Goal: Information Seeking & Learning: Compare options

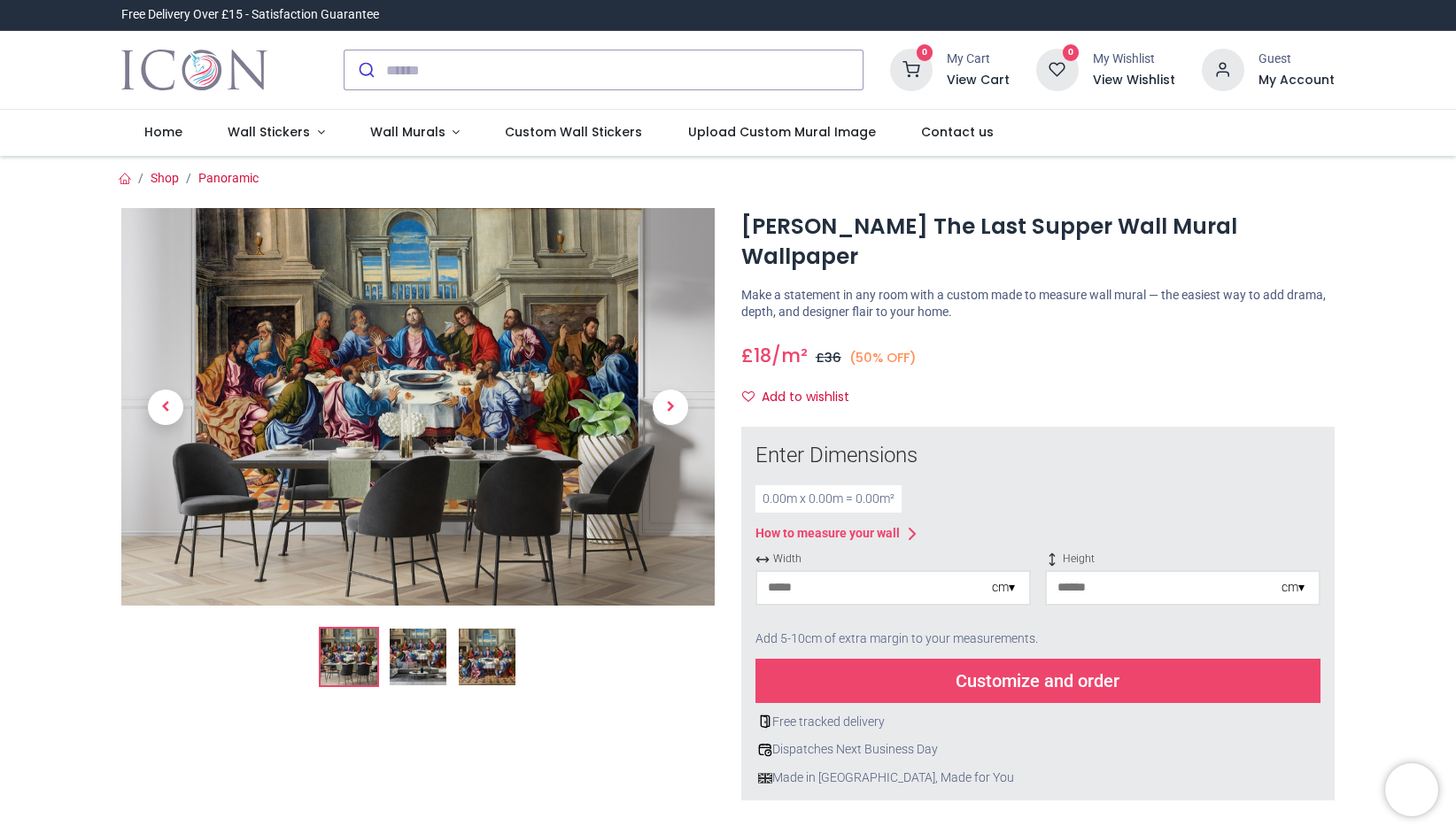
click at [564, 444] on img at bounding box center [419, 407] width 594 height 398
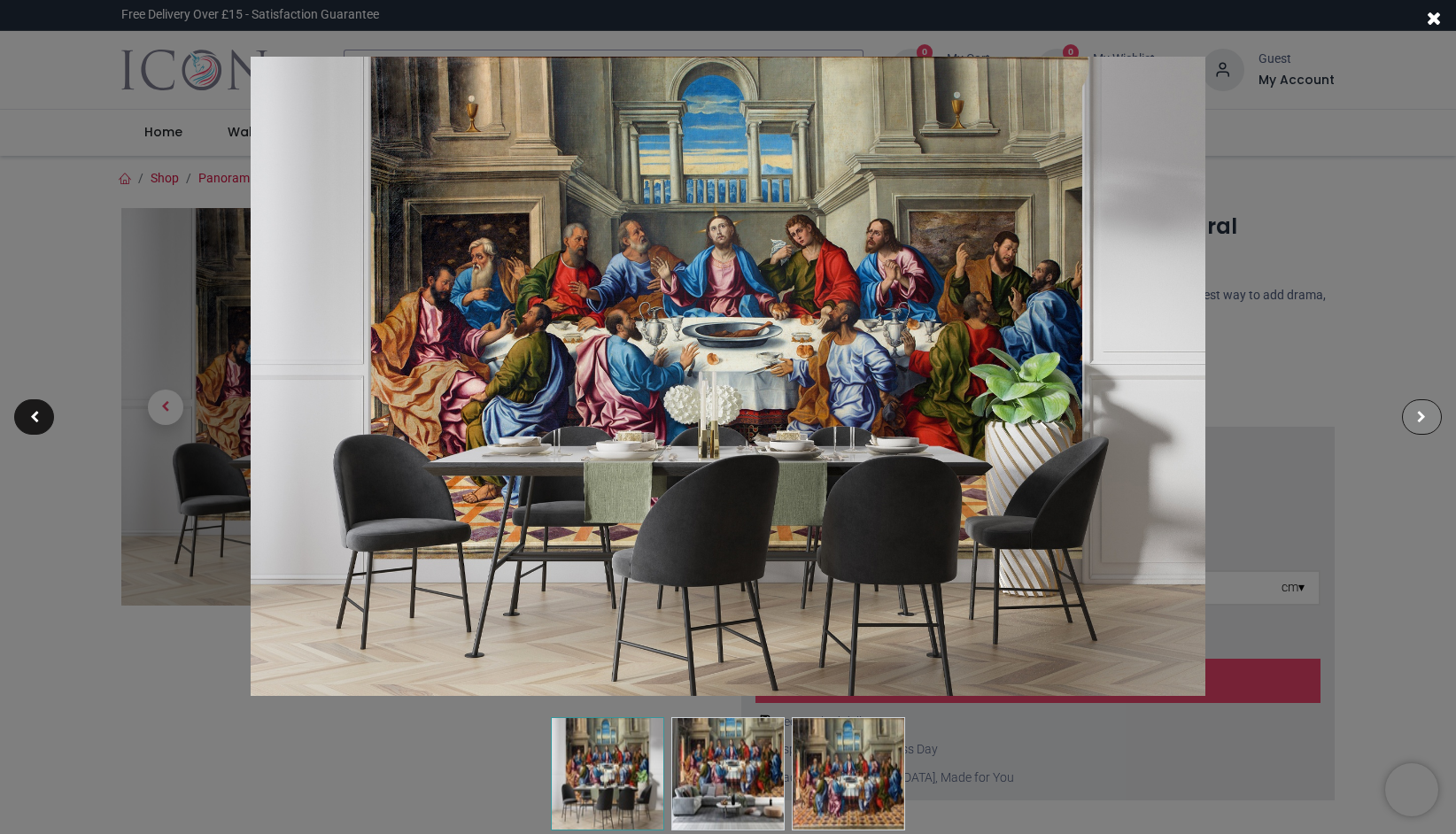
click at [1428, 417] on div at bounding box center [1422, 417] width 40 height 35
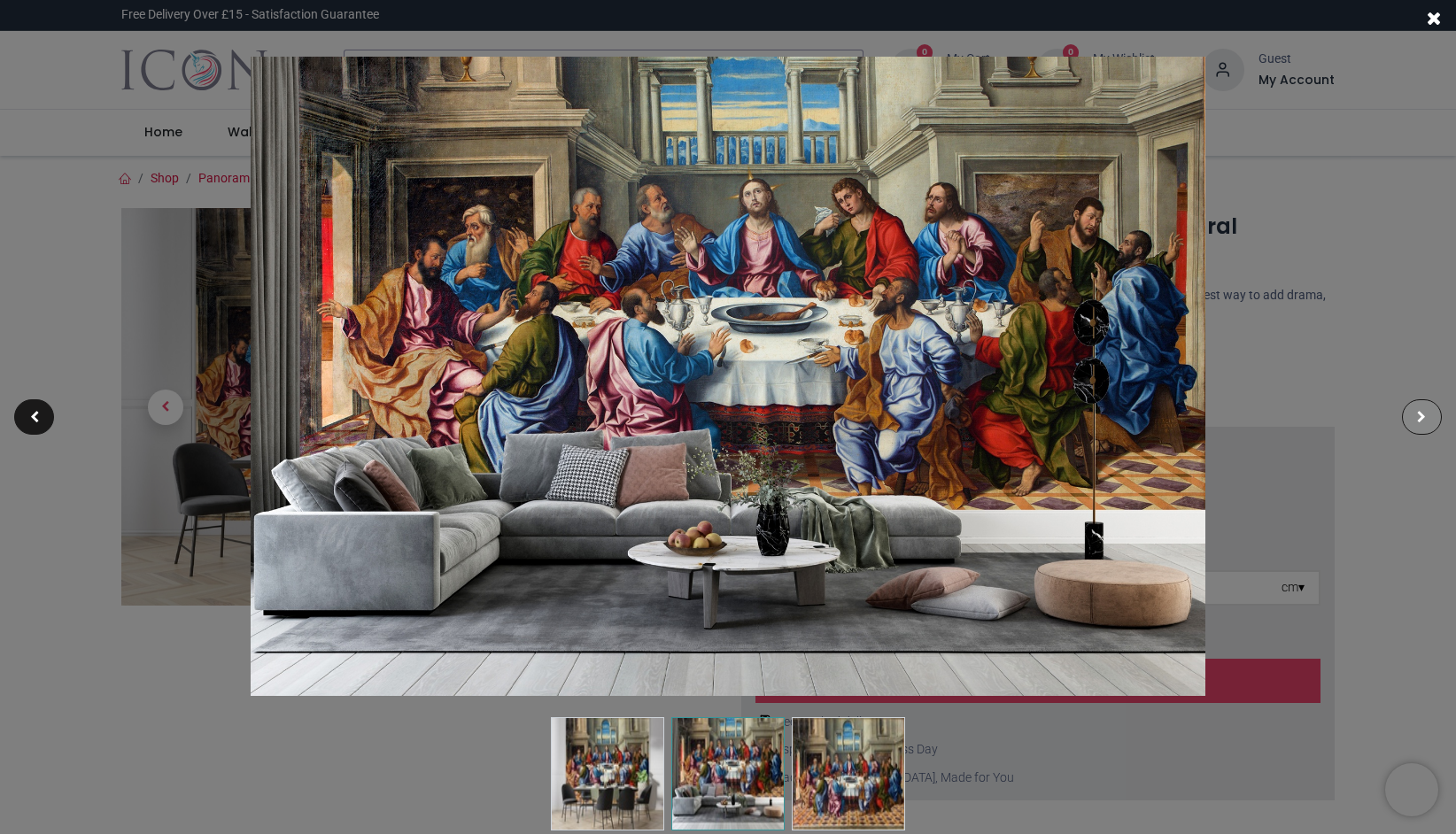
click at [1428, 417] on div at bounding box center [1422, 417] width 40 height 35
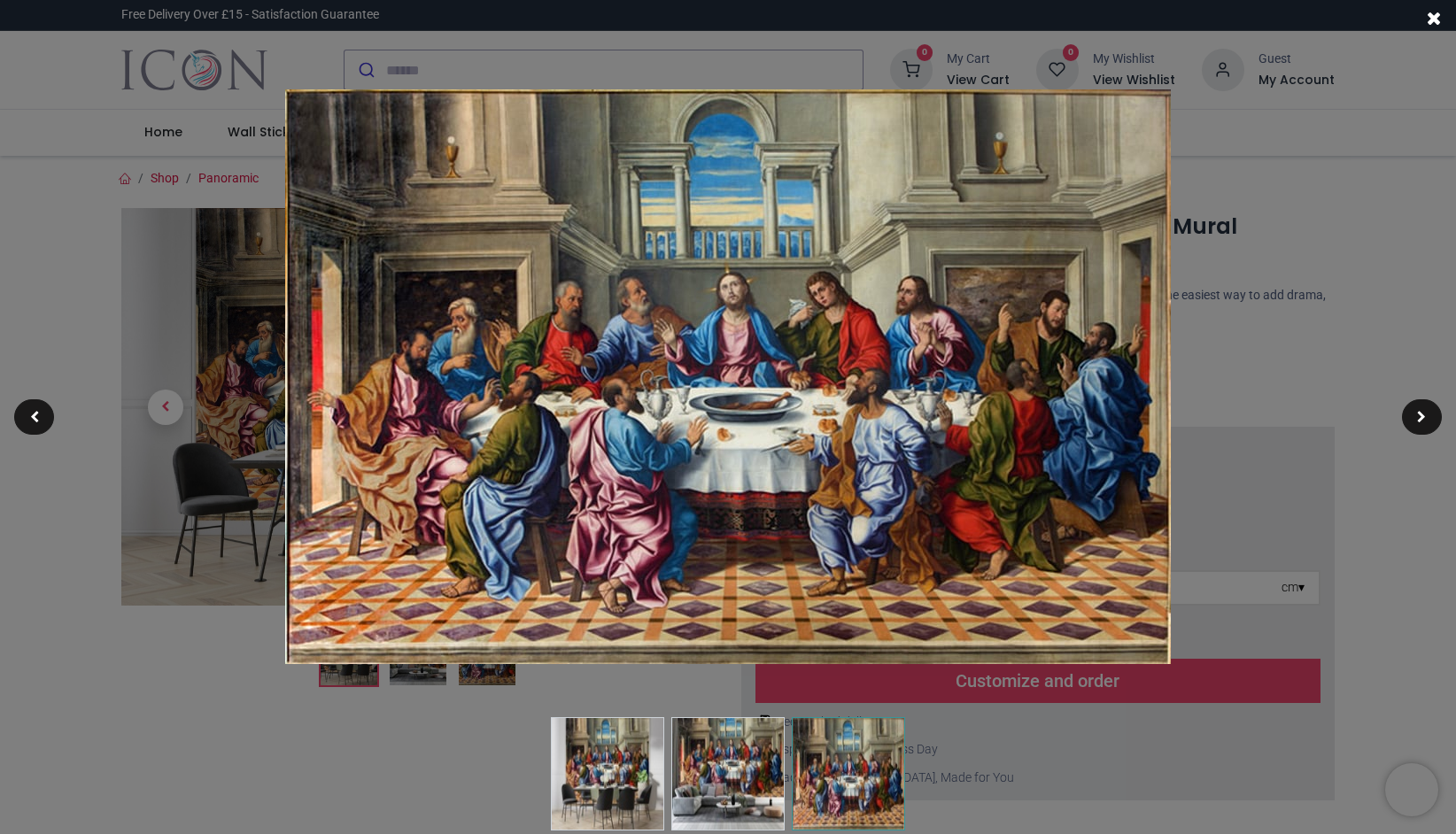
click at [1311, 294] on div at bounding box center [728, 417] width 1456 height 834
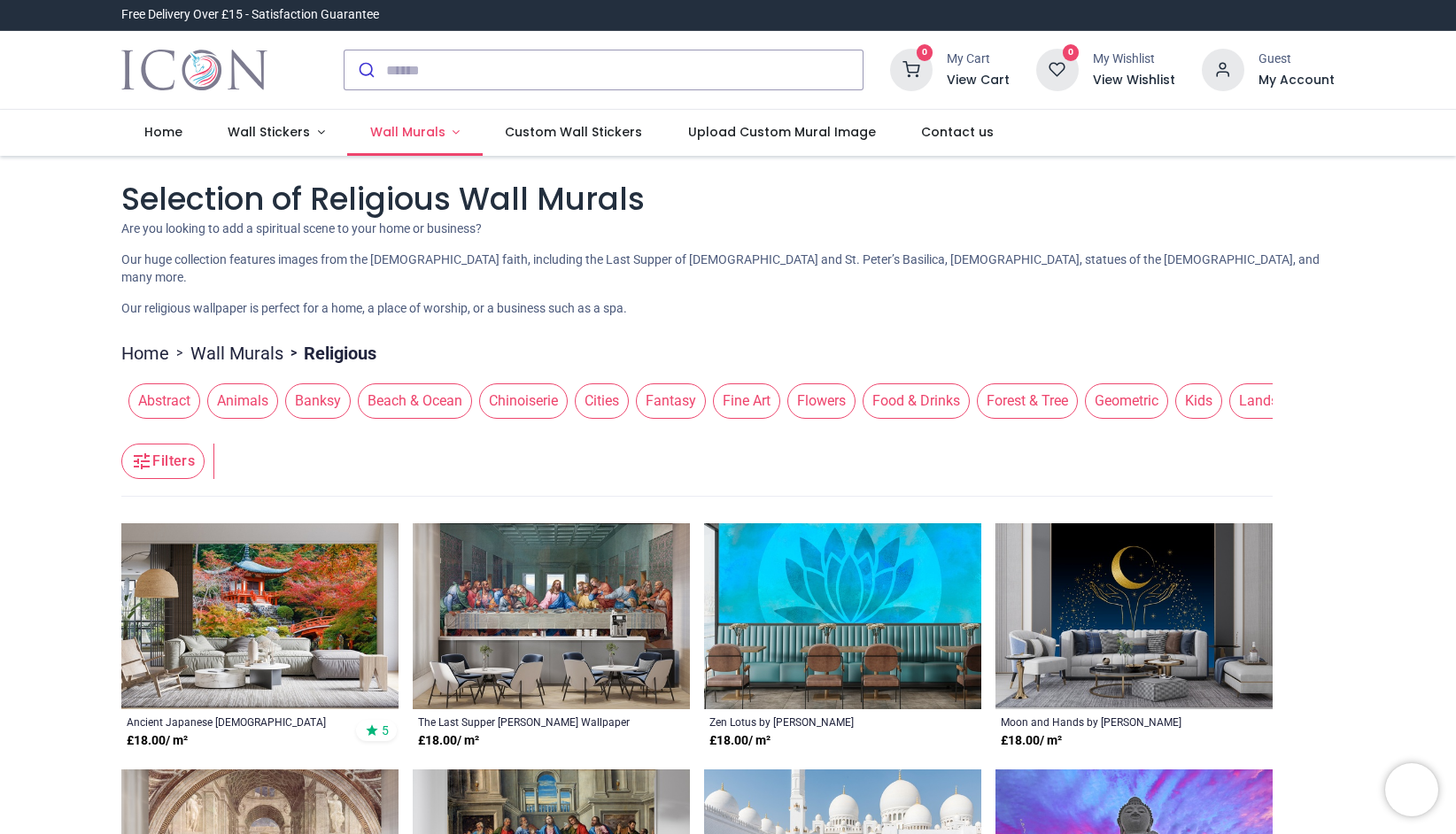
click at [445, 131] on link "Wall Murals" at bounding box center [415, 132] width 135 height 46
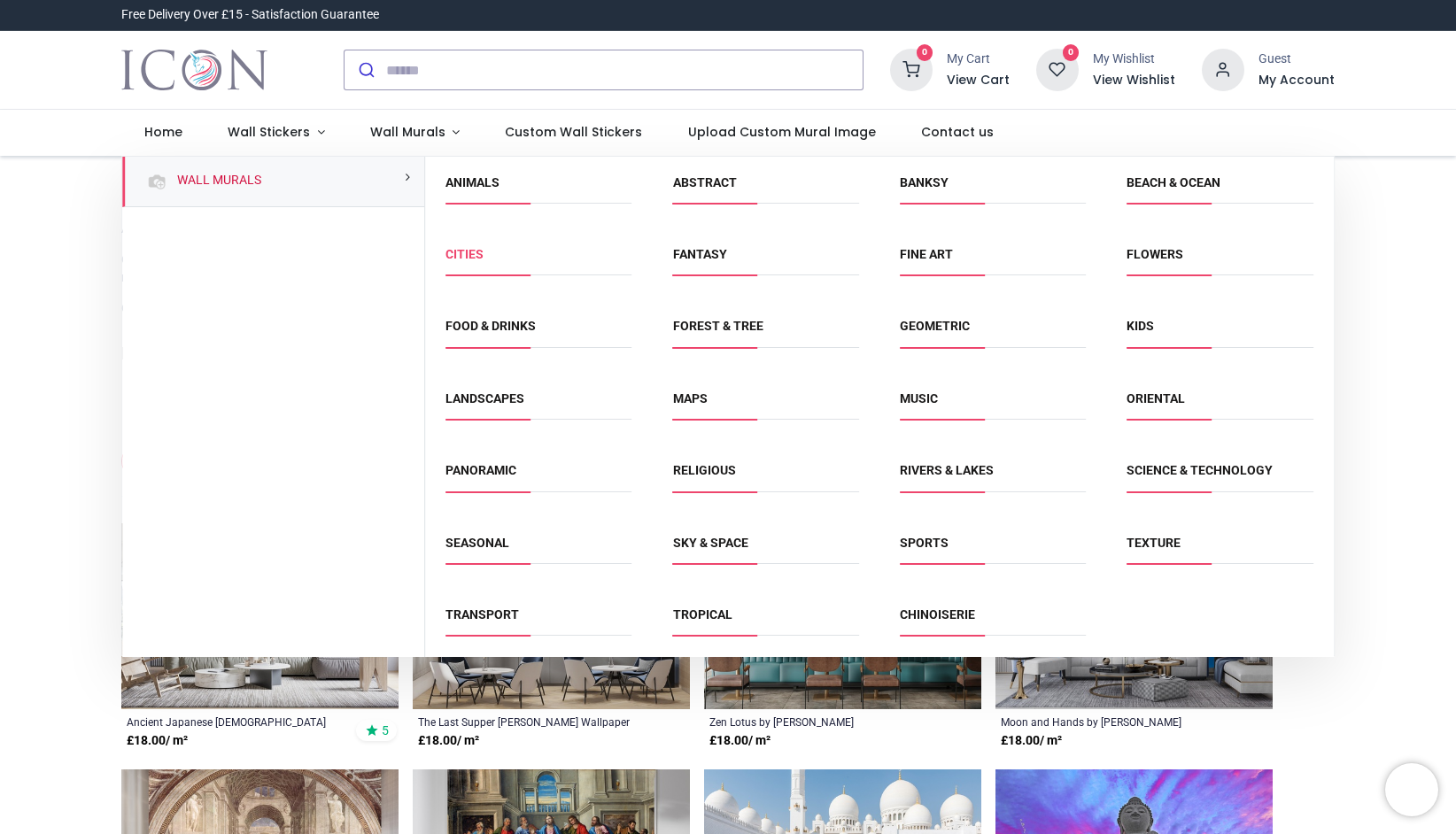
click at [479, 259] on link "Cities" at bounding box center [464, 254] width 38 height 15
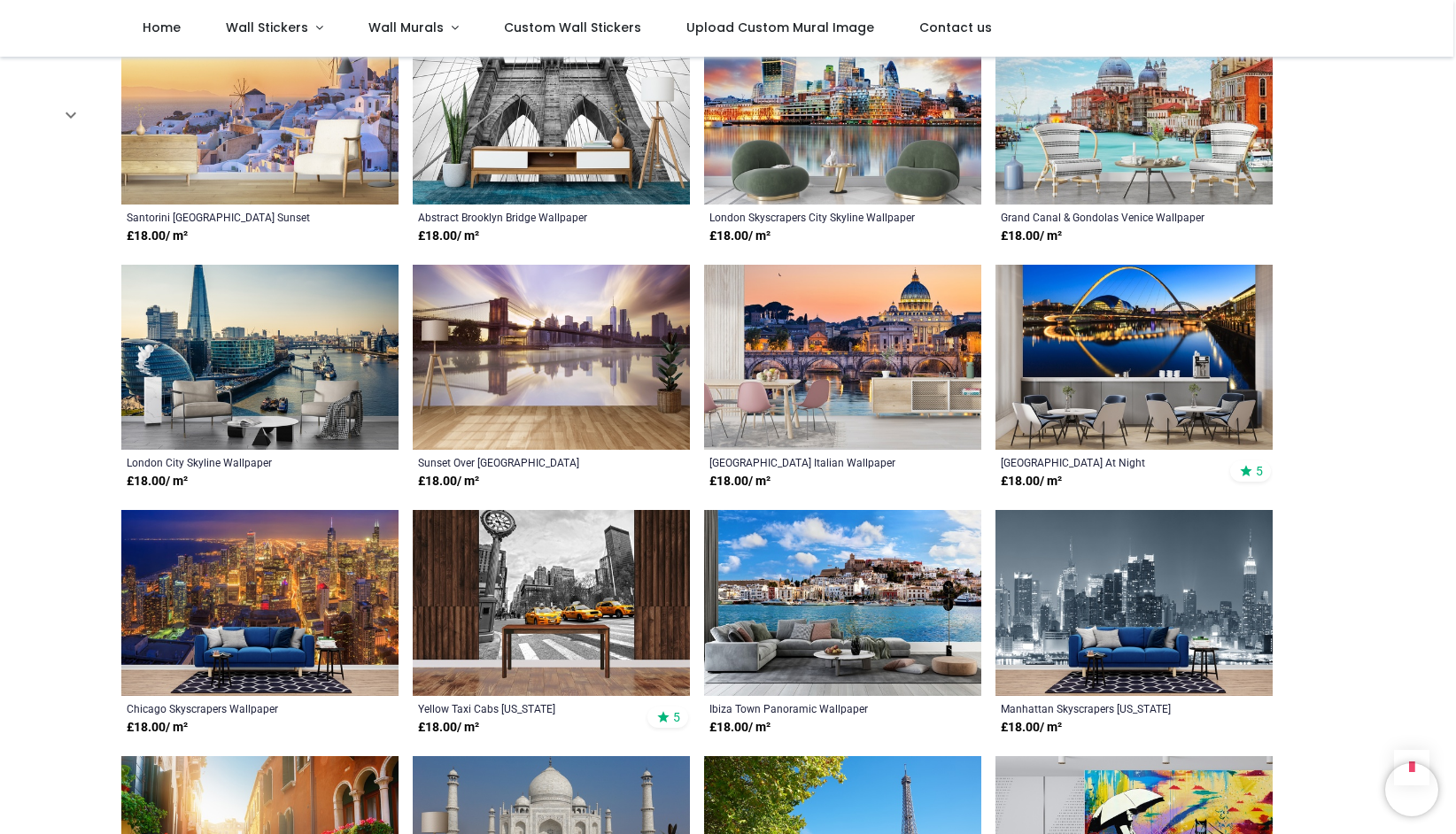
scroll to position [3160, 0]
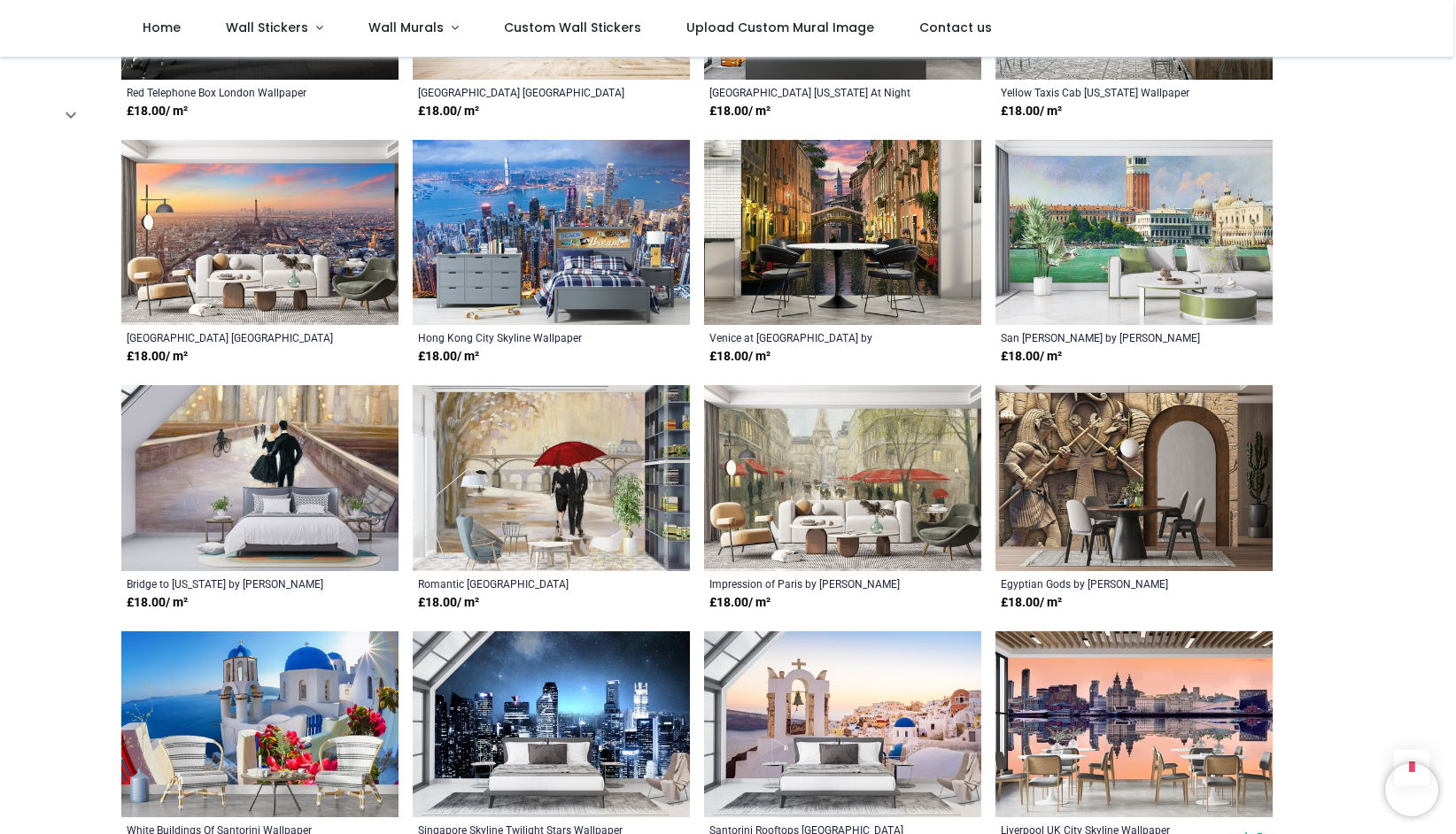
scroll to position [6516, 0]
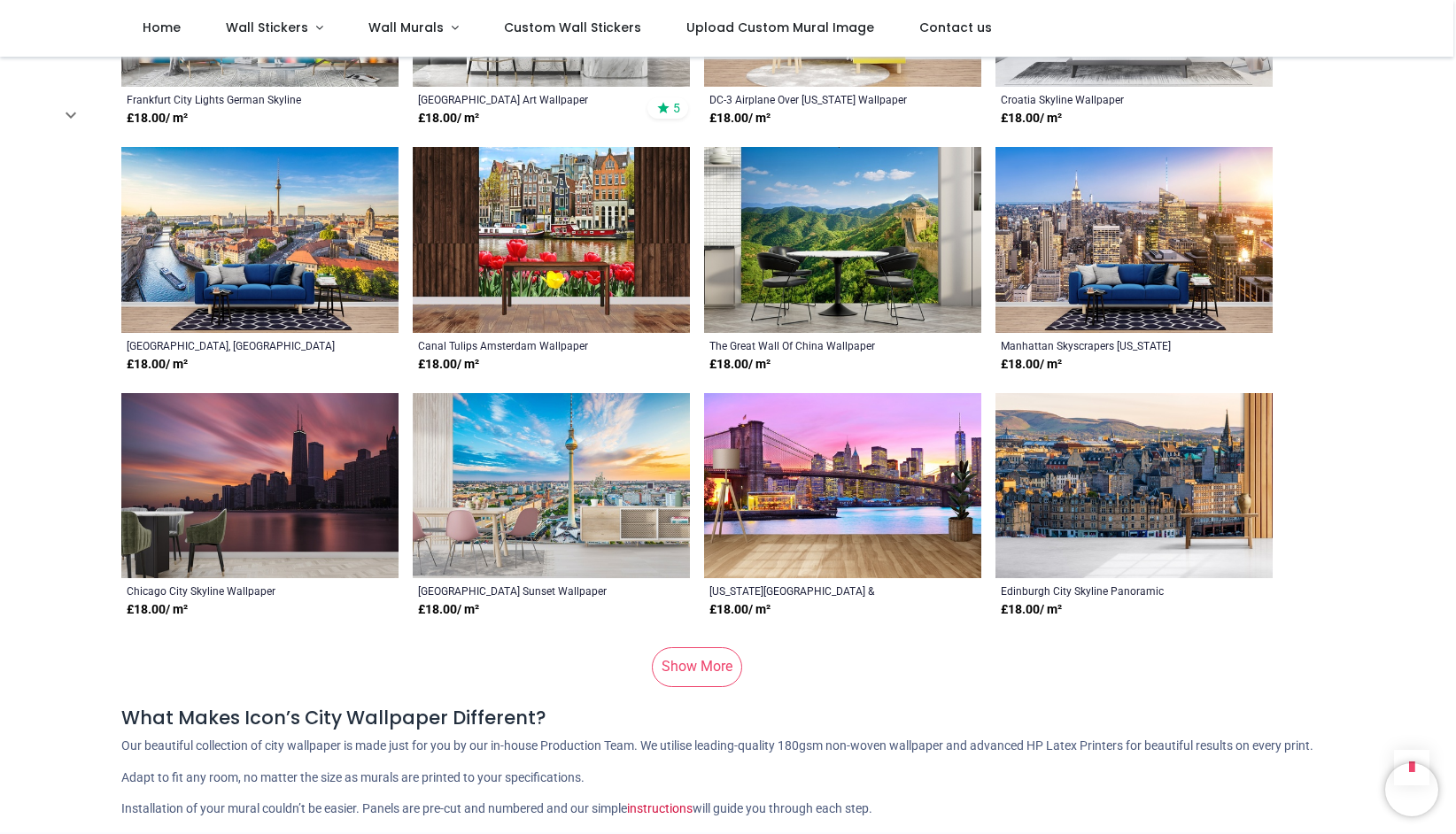
scroll to position [8475, 0]
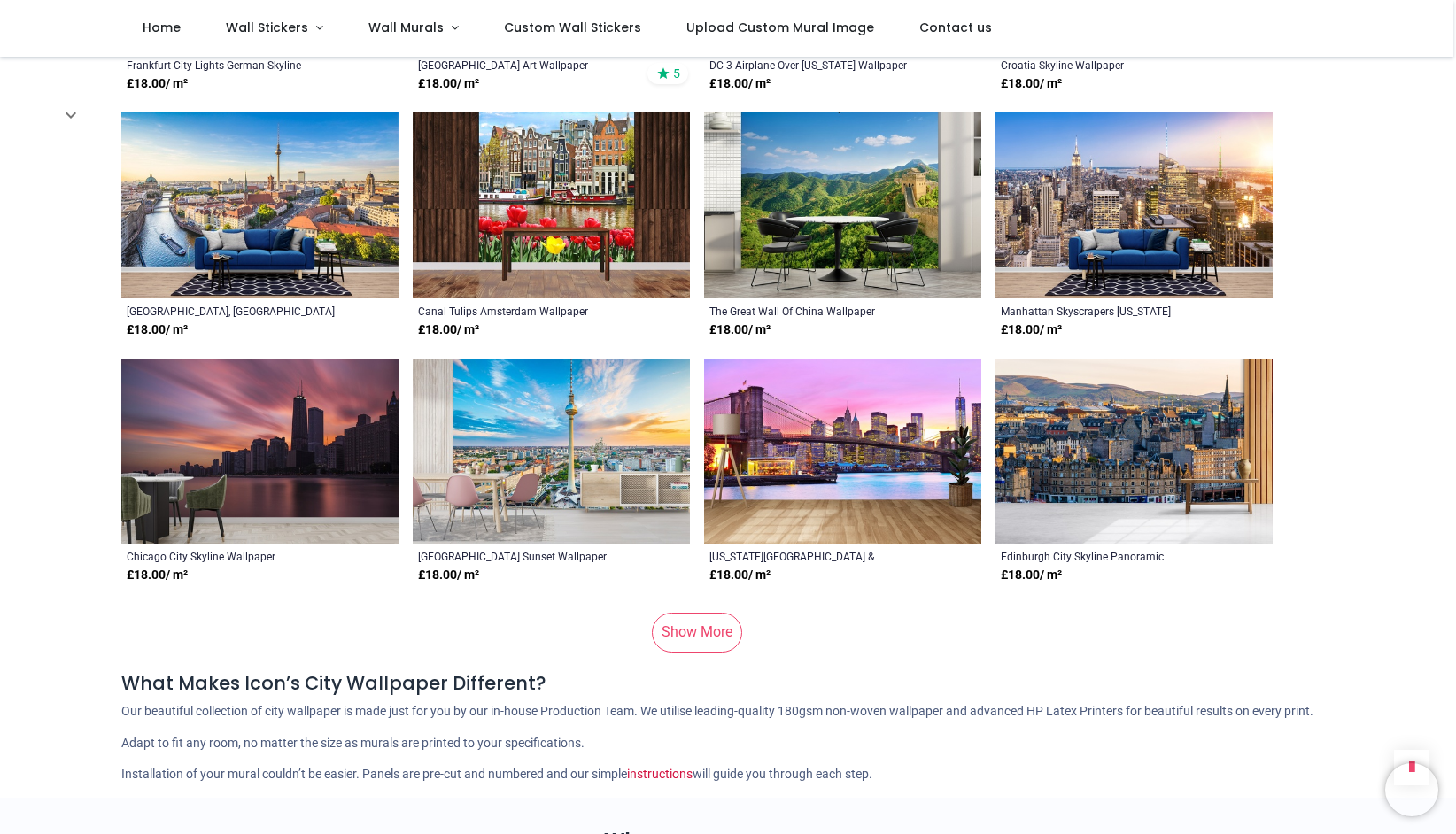
click at [711, 619] on link "Show More" at bounding box center [697, 633] width 91 height 39
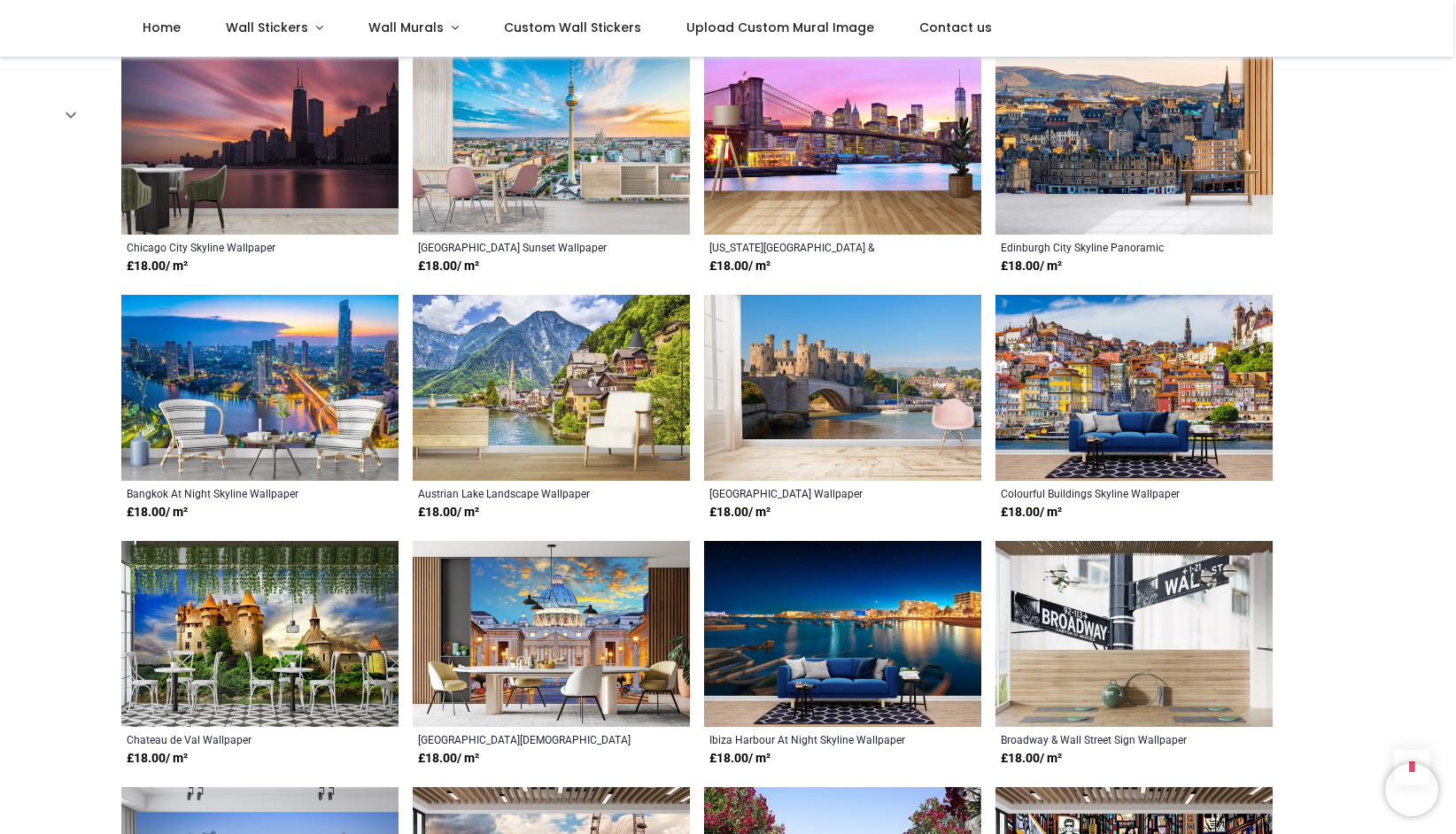
scroll to position [8852, 0]
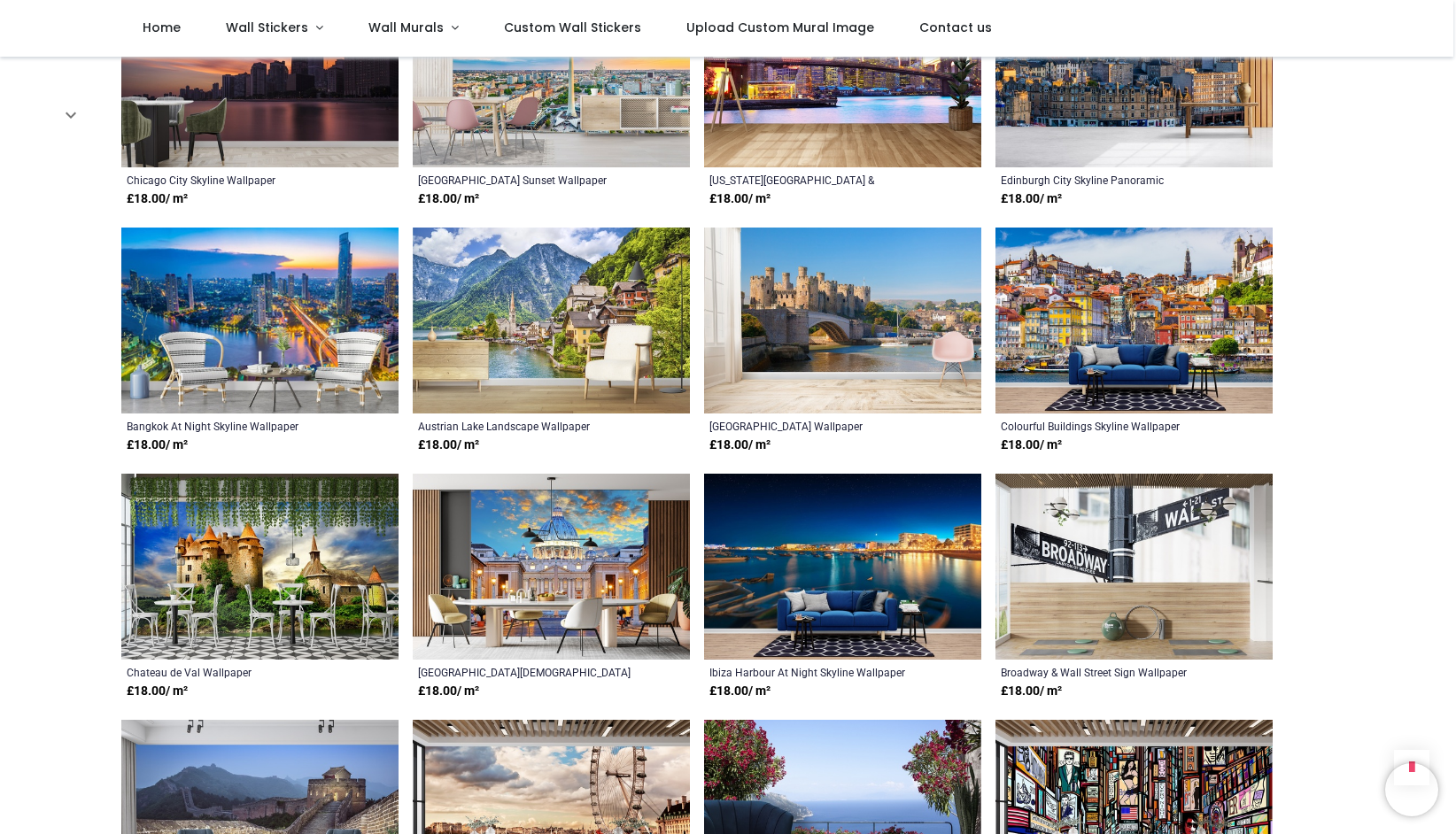
click at [529, 527] on img at bounding box center [551, 566] width 277 height 186
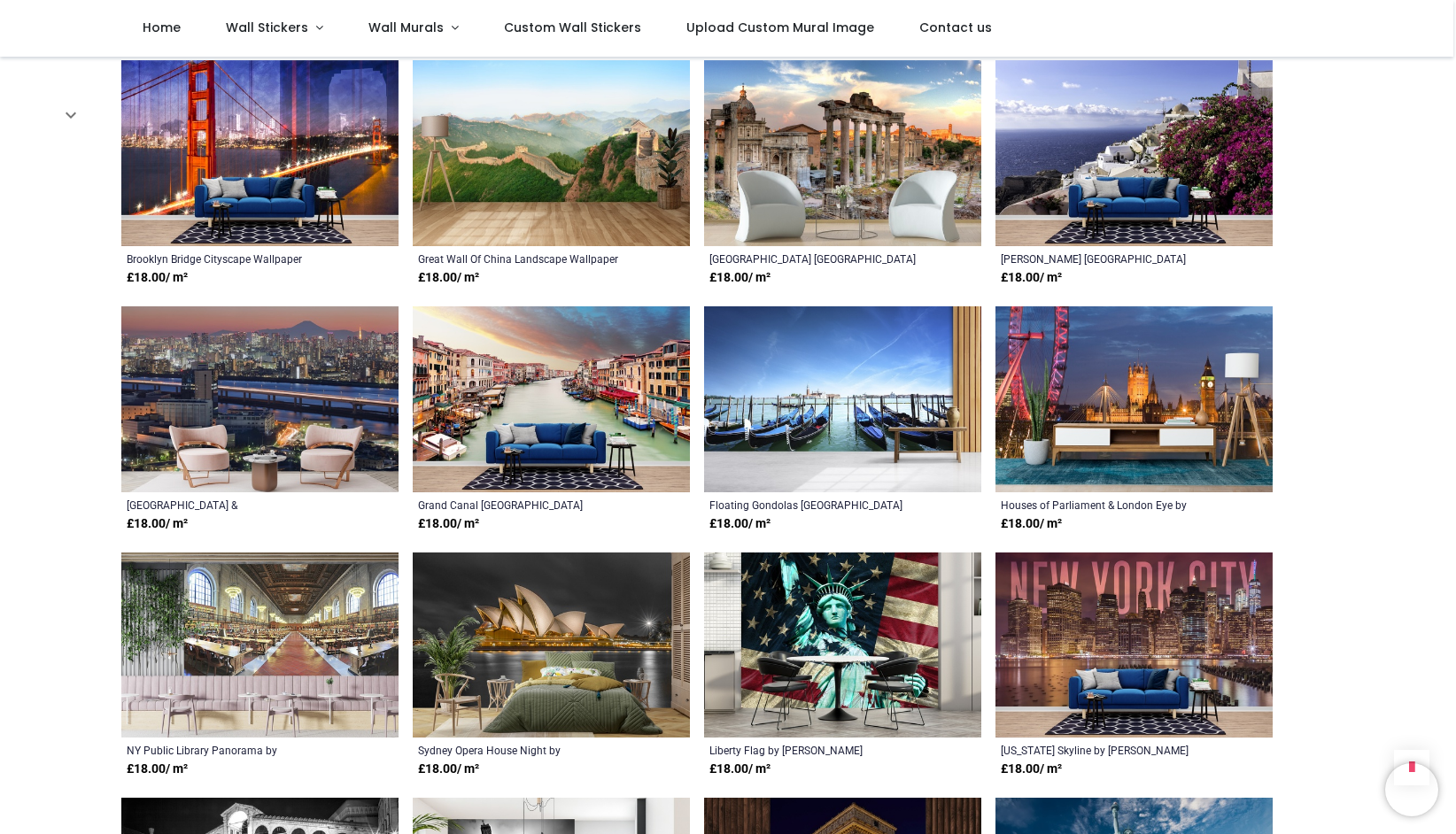
scroll to position [9769, 0]
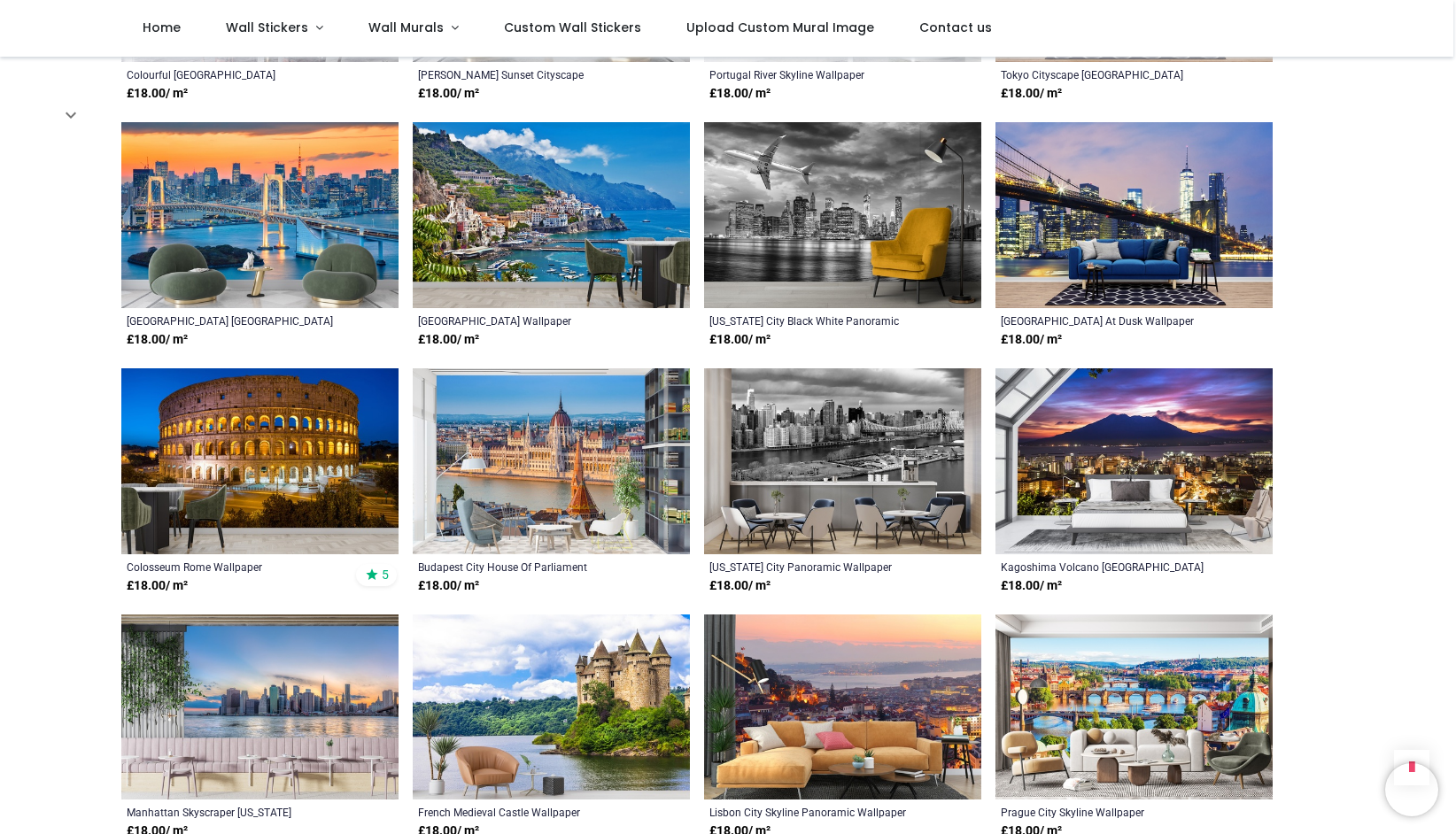
scroll to position [12644, 0]
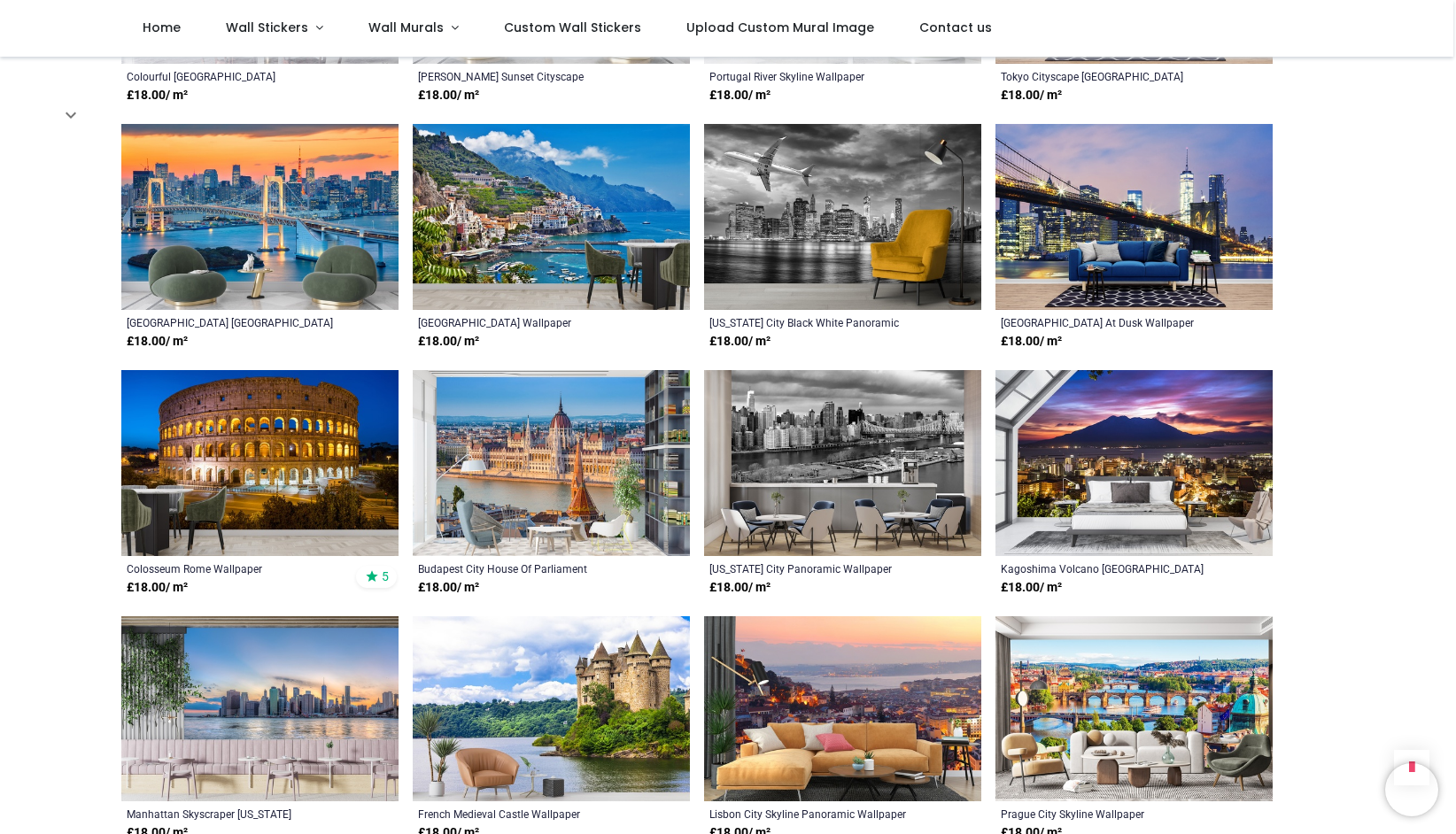
click at [547, 217] on img at bounding box center [551, 216] width 277 height 186
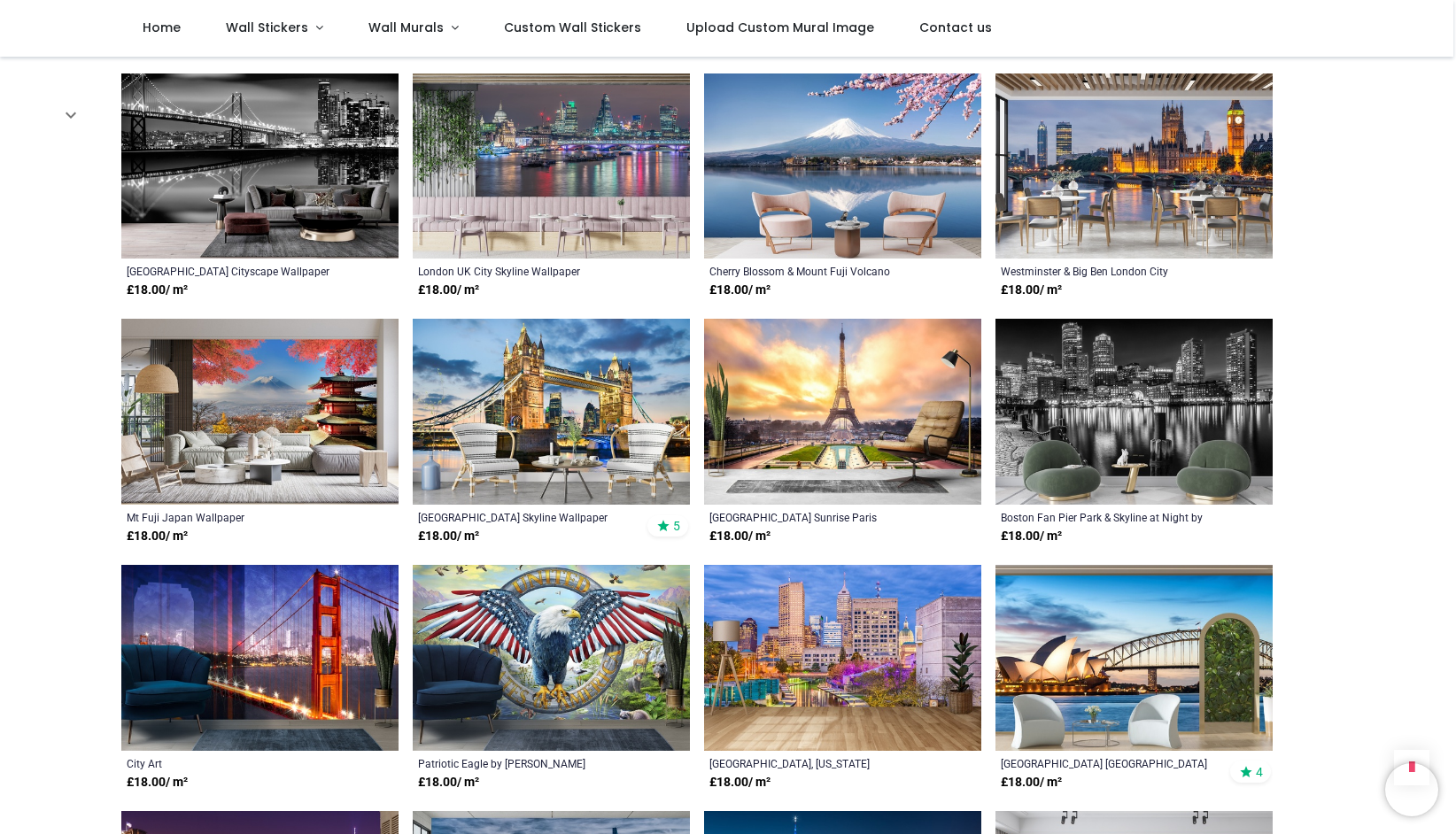
scroll to position [112, 0]
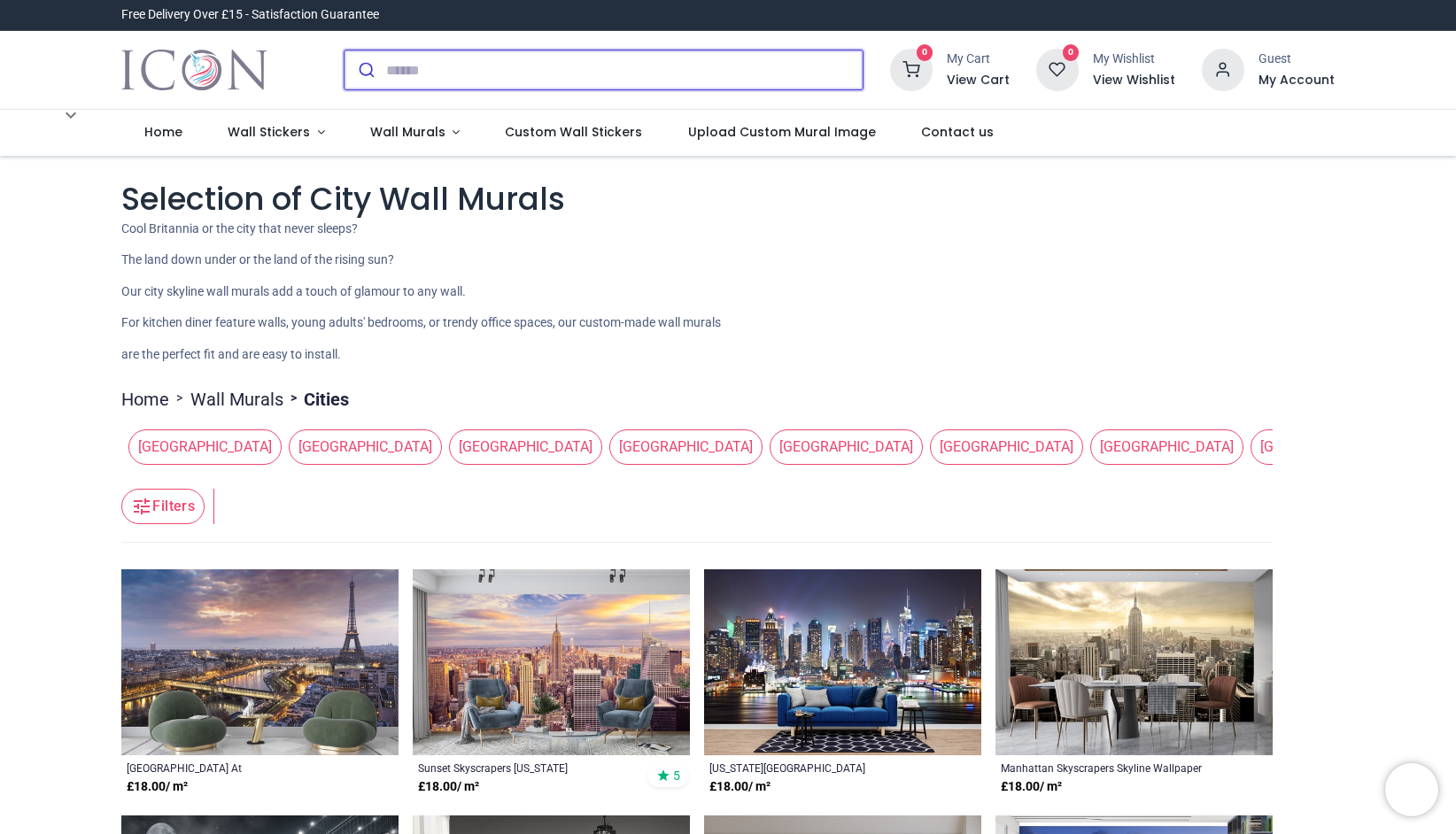
click at [687, 72] on input "search" at bounding box center [625, 70] width 477 height 39
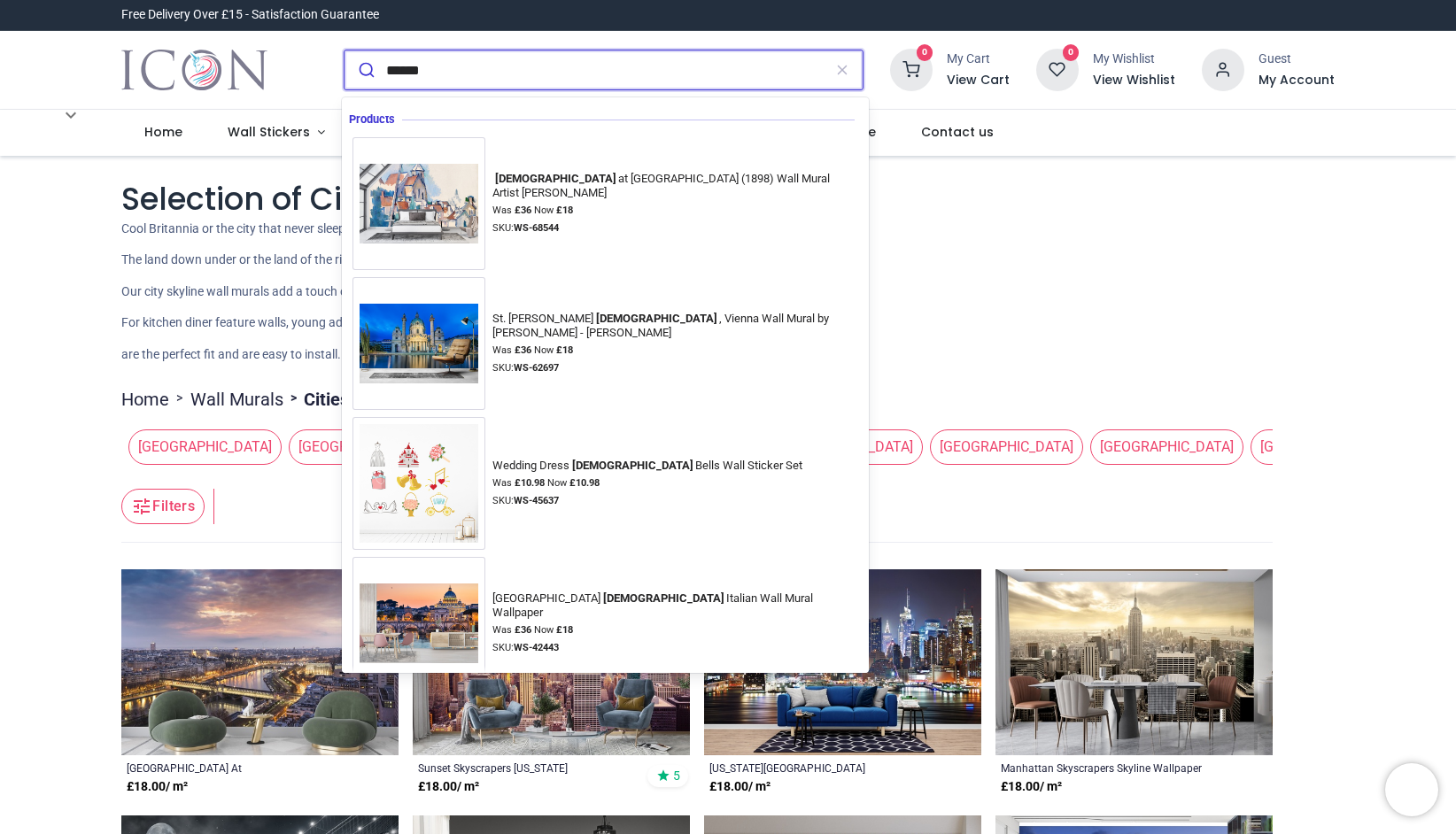
type input "******"
click at [345, 51] on button "submit" at bounding box center [365, 70] width 42 height 39
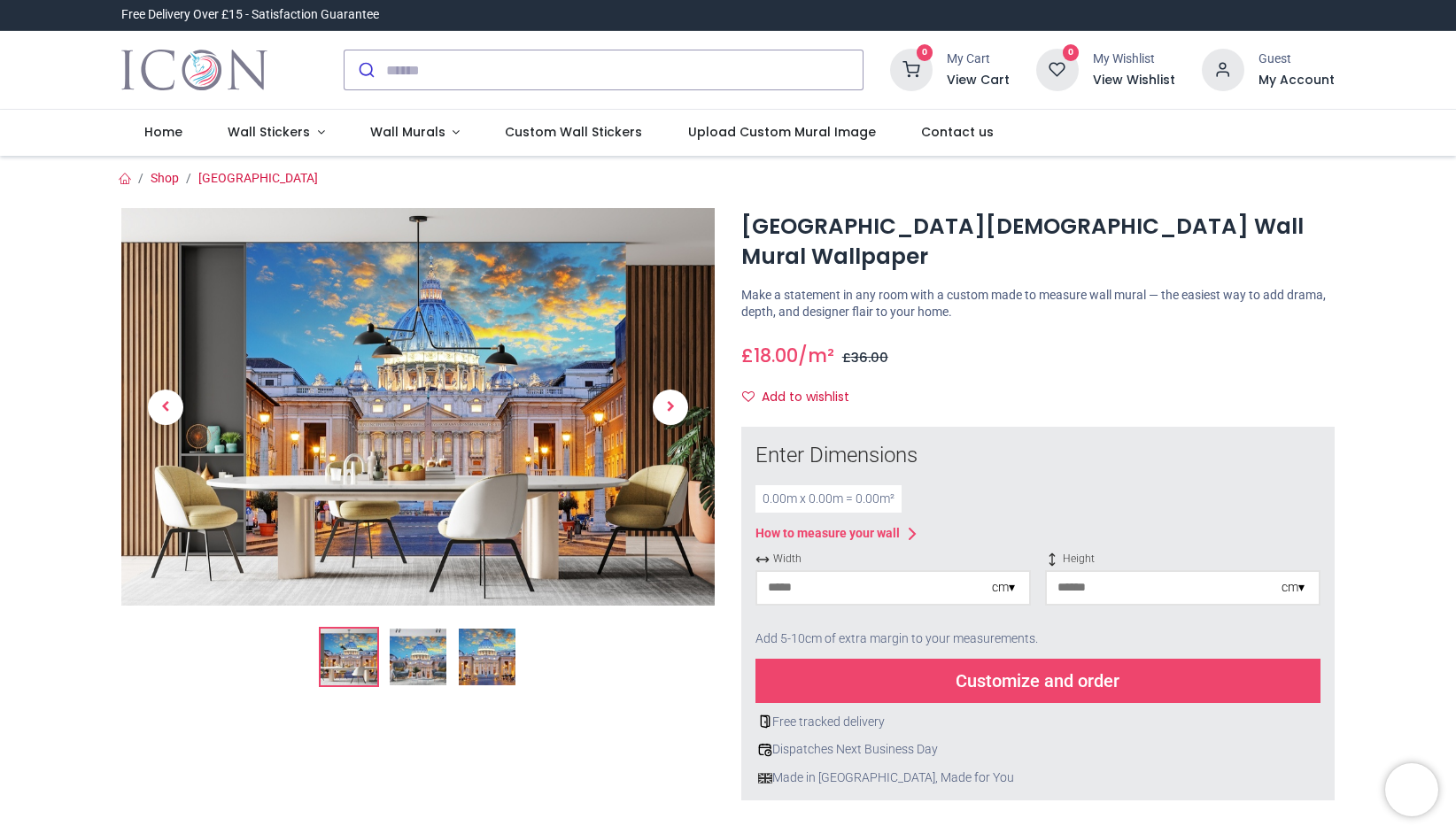
click at [471, 394] on img at bounding box center [419, 407] width 594 height 398
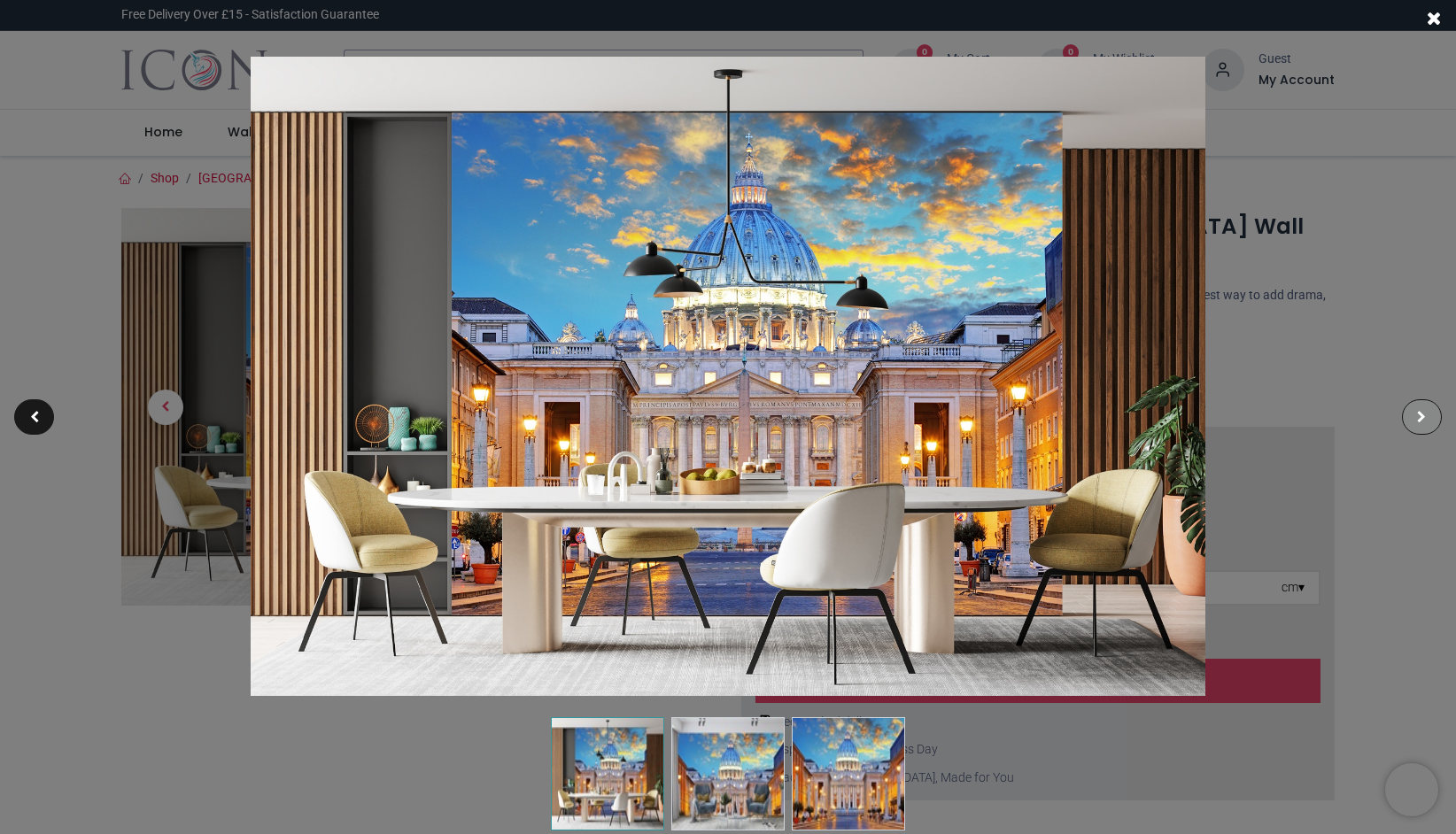
click at [1418, 410] on div at bounding box center [1422, 417] width 40 height 35
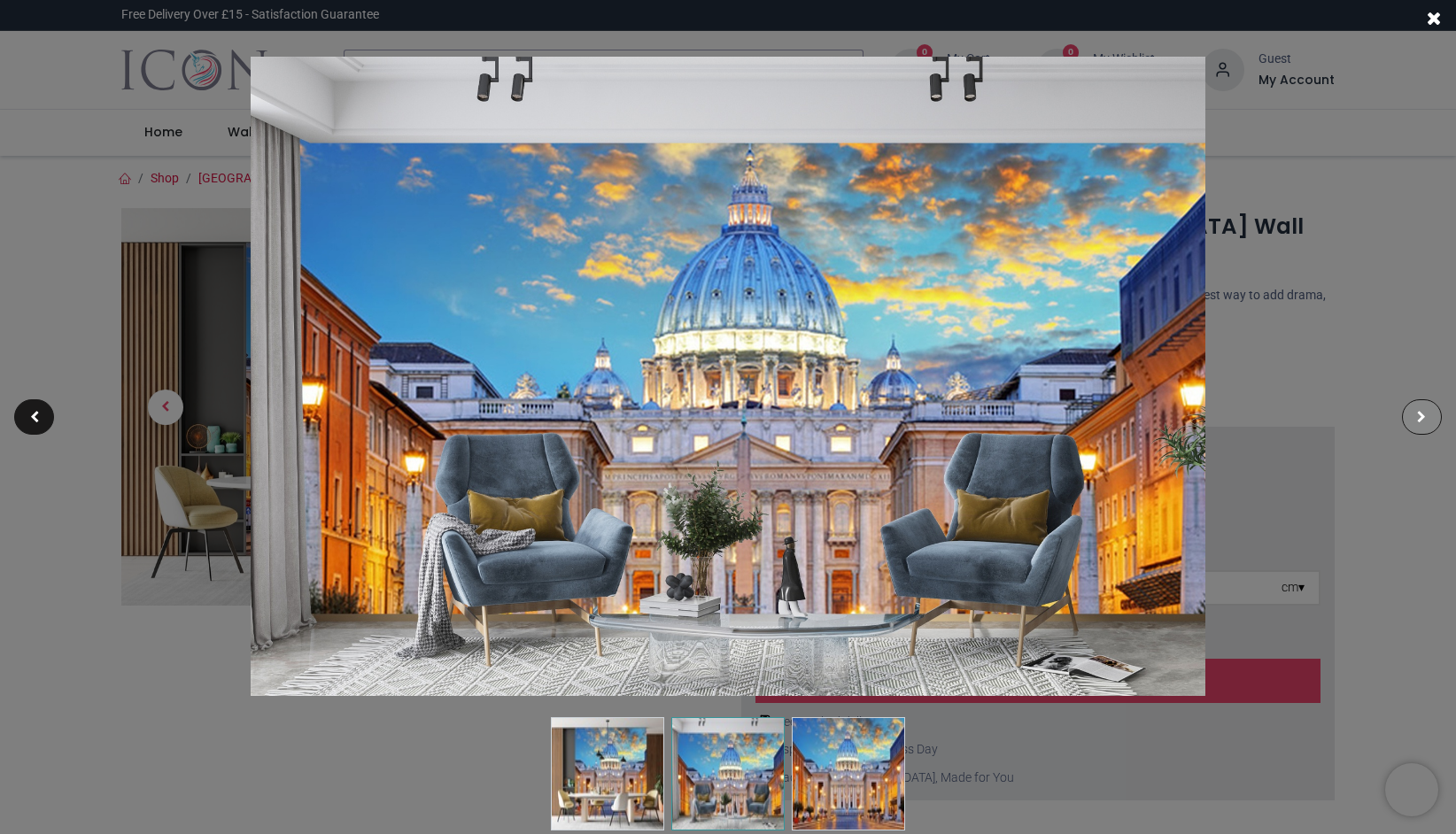
click at [1418, 410] on div at bounding box center [1422, 417] width 40 height 35
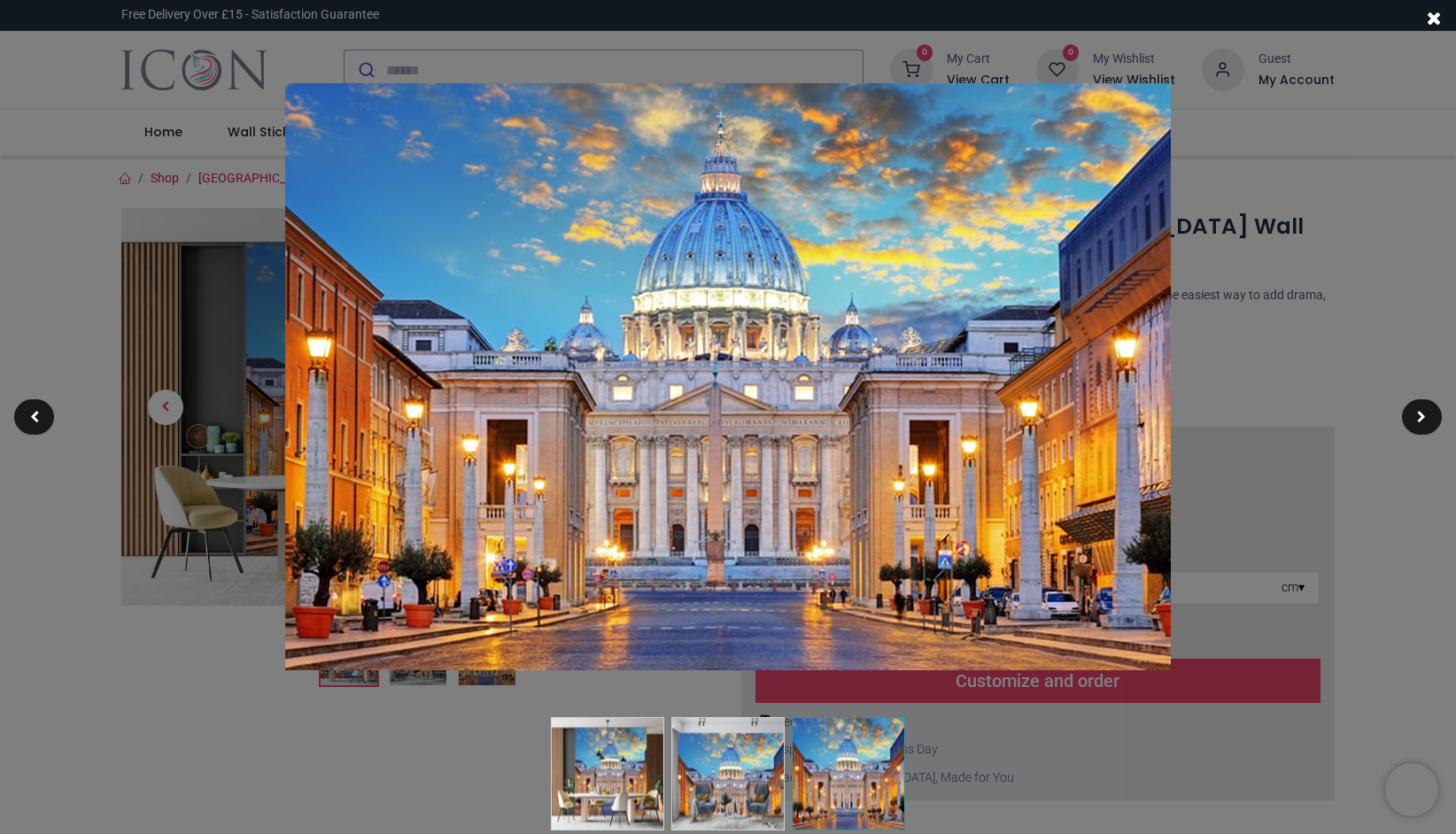
click at [1182, 350] on div at bounding box center [728, 417] width 1456 height 834
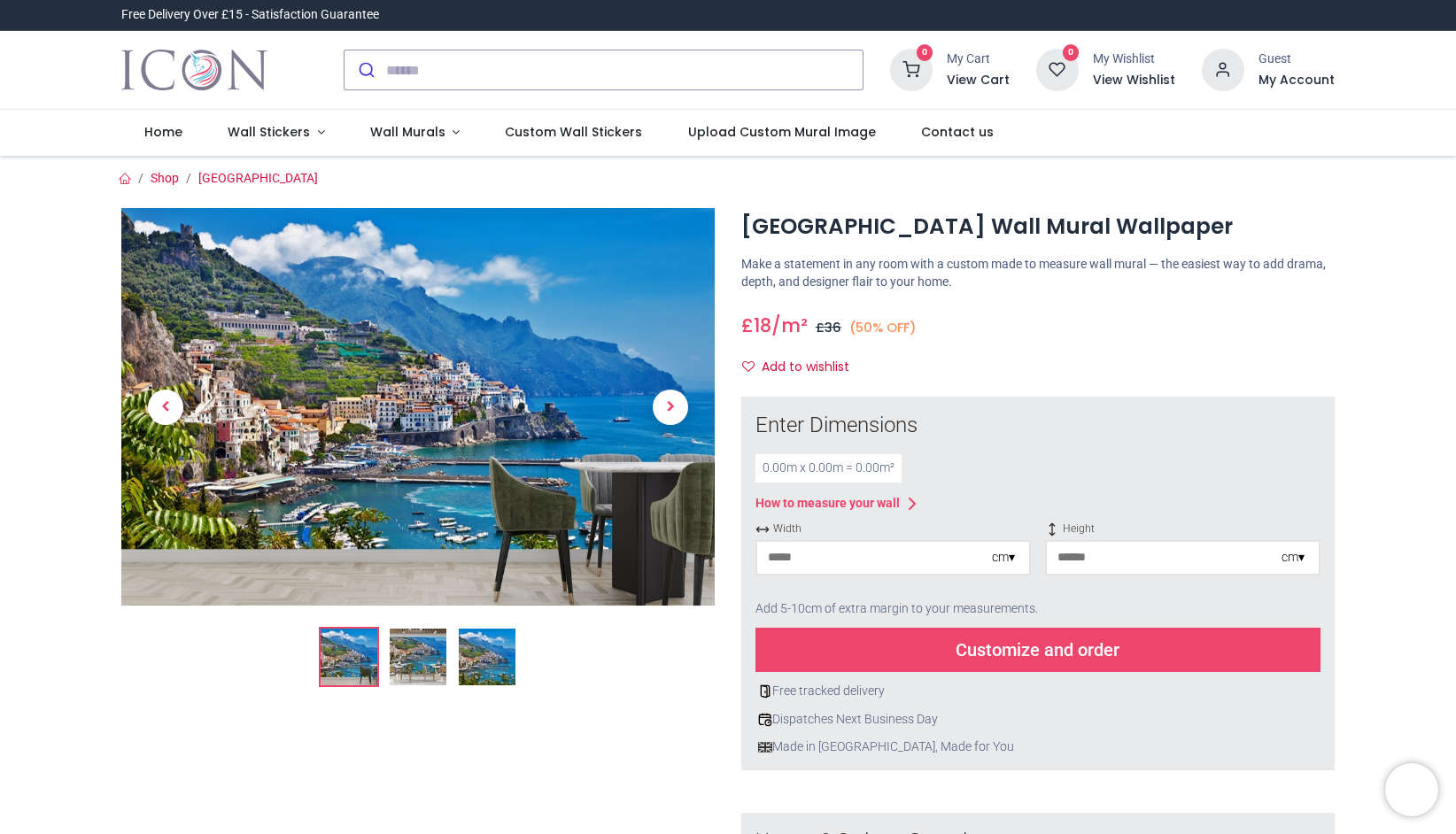
click at [423, 670] on img at bounding box center [418, 657] width 56 height 56
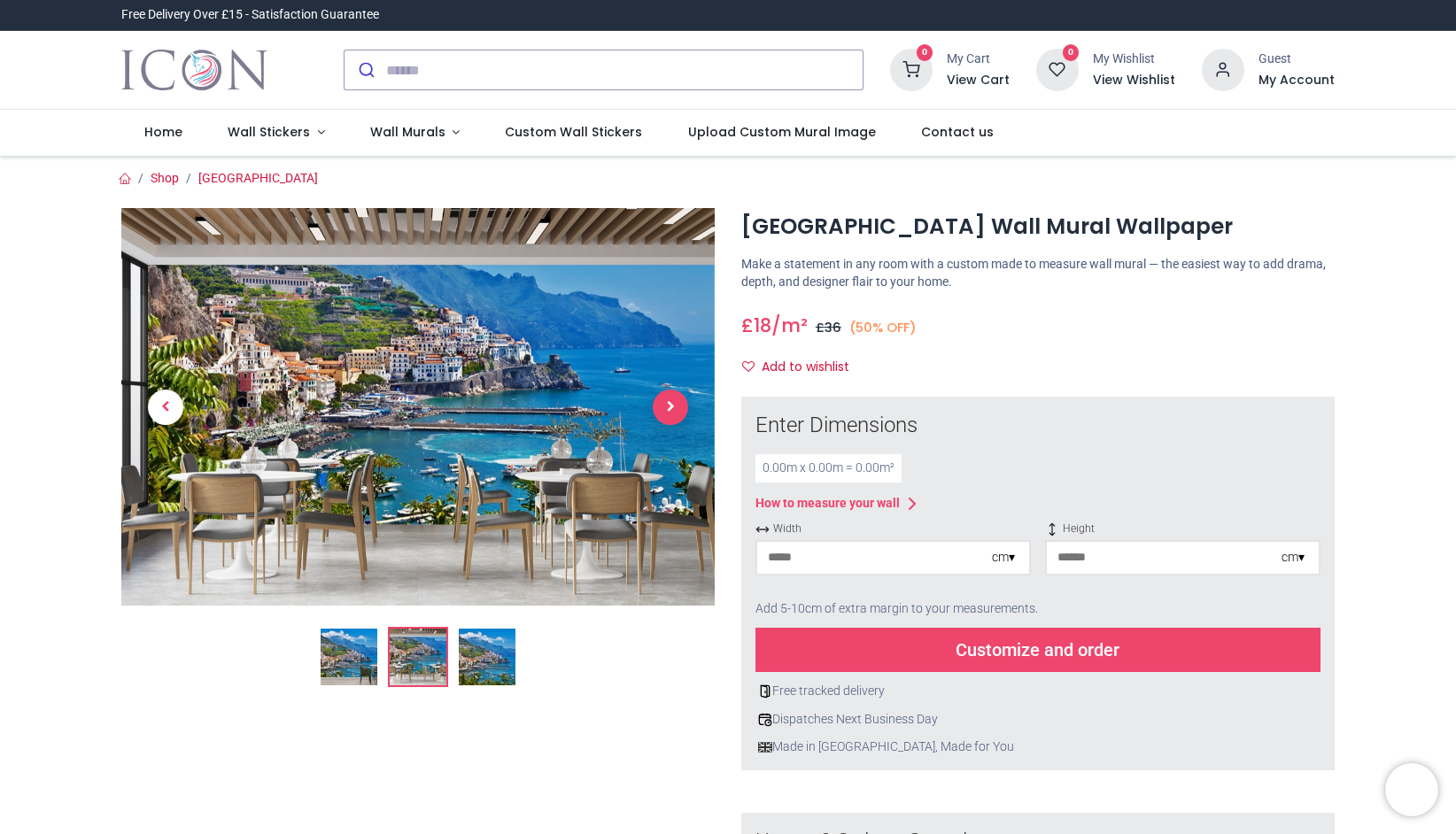
click at [661, 410] on span "Next" at bounding box center [671, 407] width 35 height 35
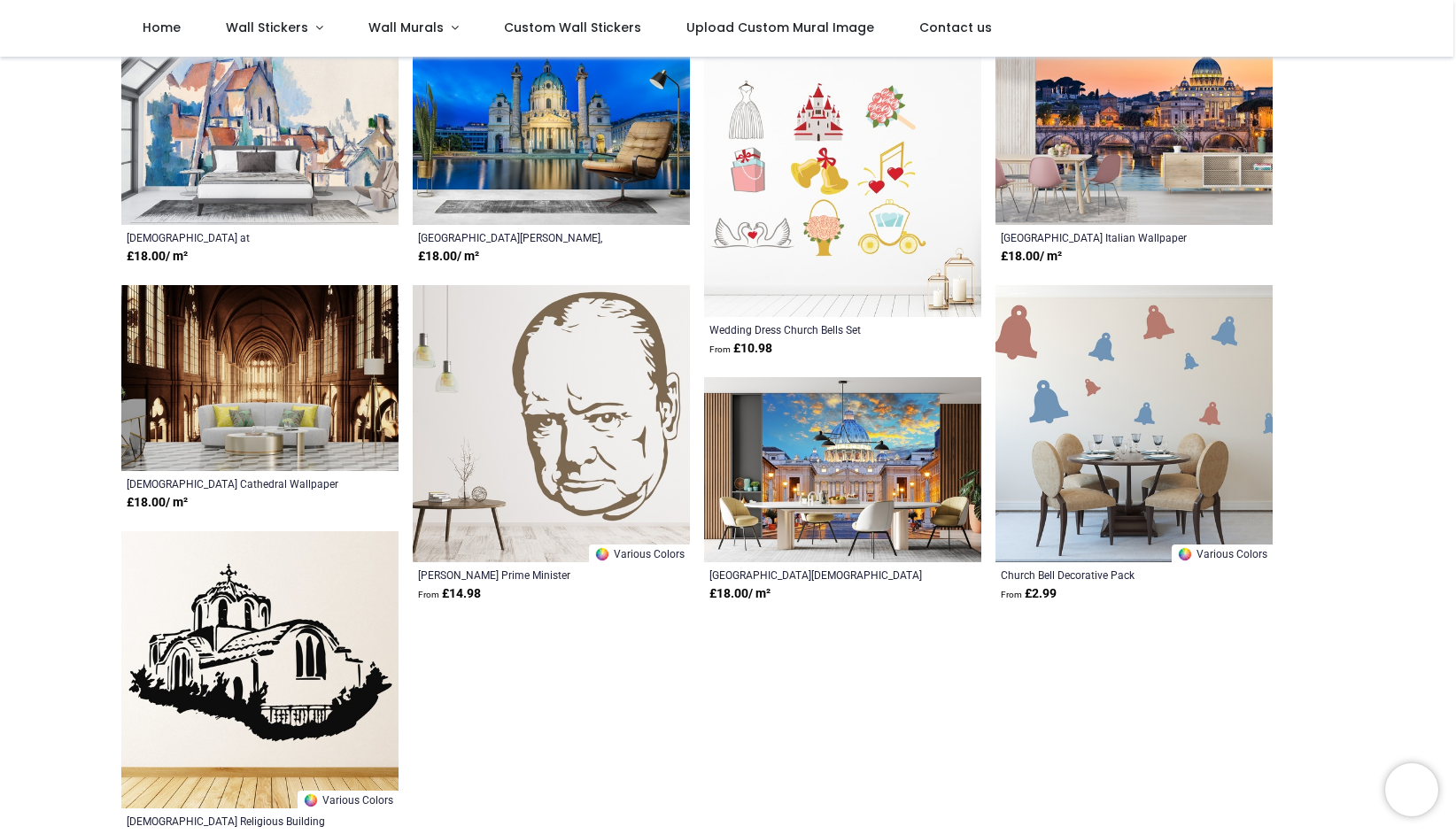
scroll to position [241, 0]
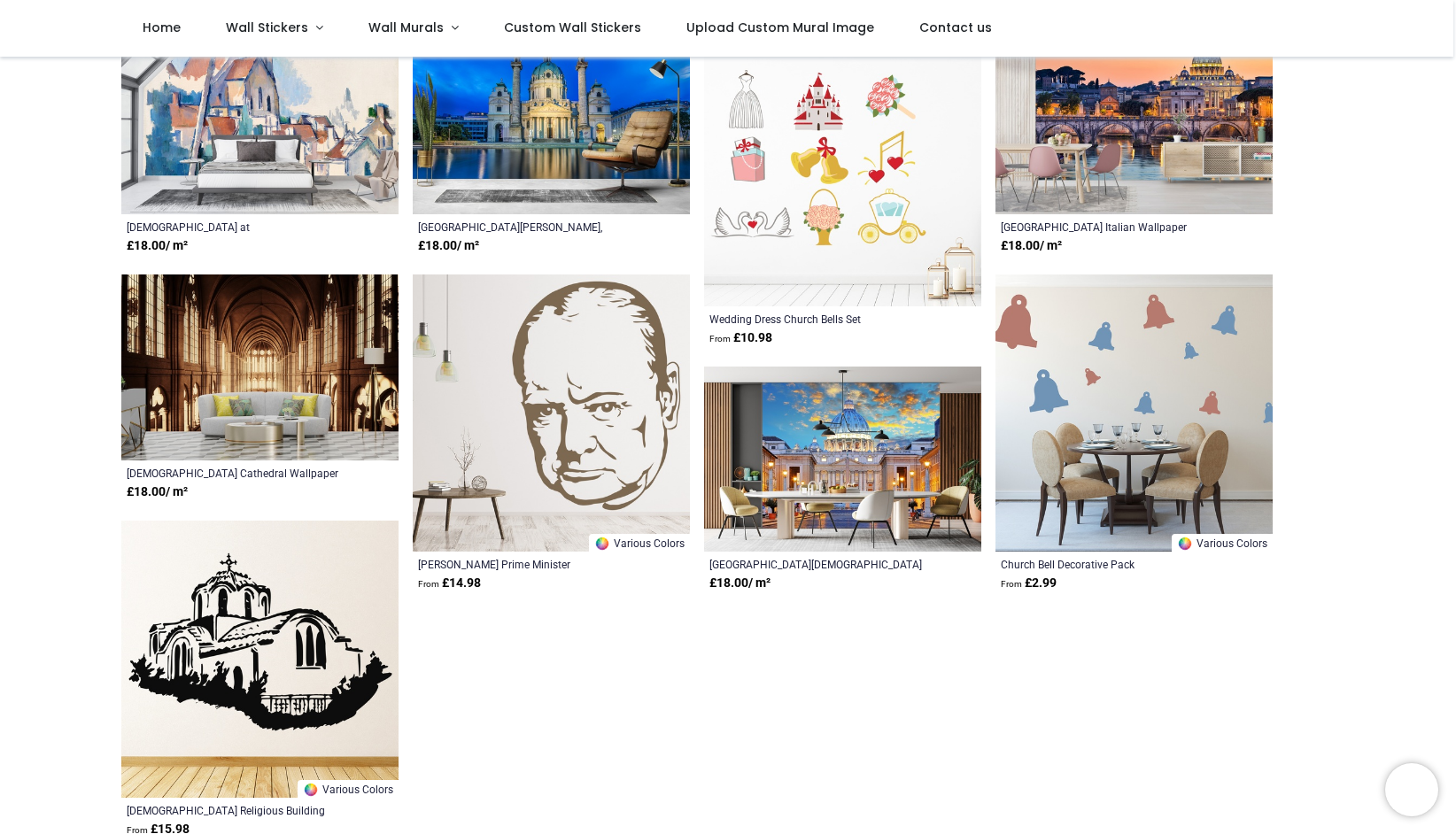
click at [290, 379] on img at bounding box center [260, 367] width 277 height 186
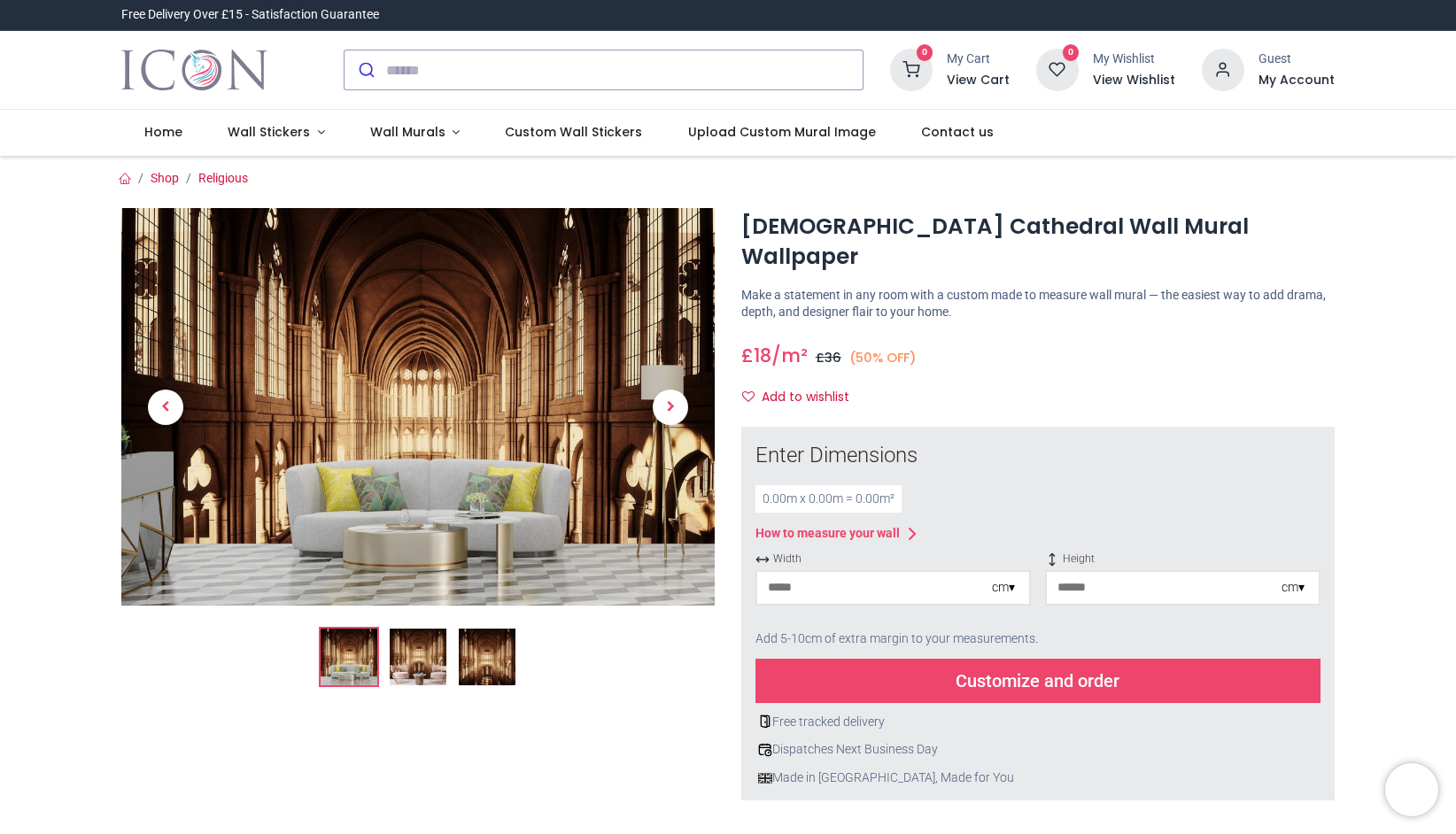
click at [470, 653] on img at bounding box center [487, 657] width 56 height 56
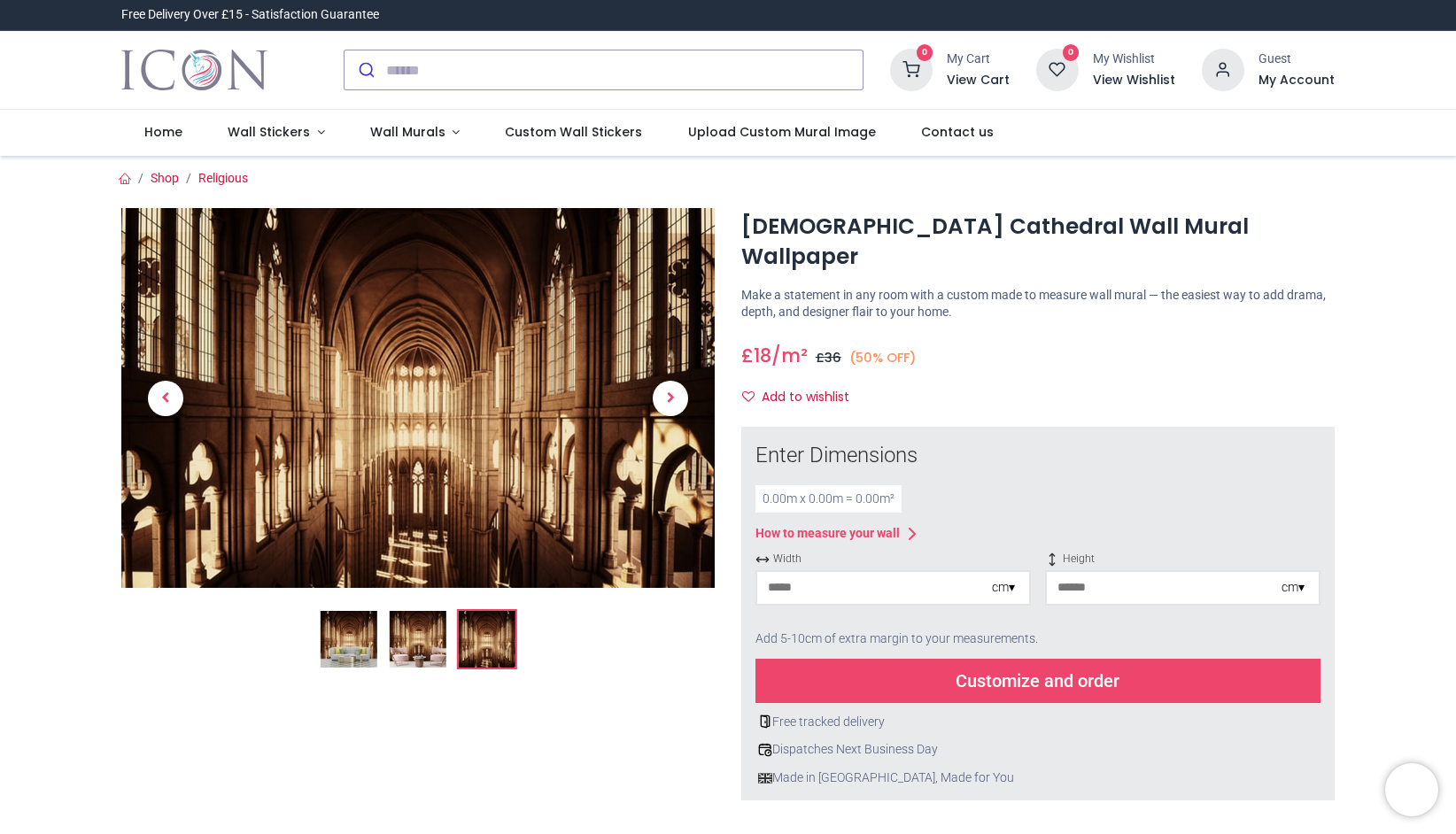
click at [473, 359] on img at bounding box center [419, 398] width 594 height 380
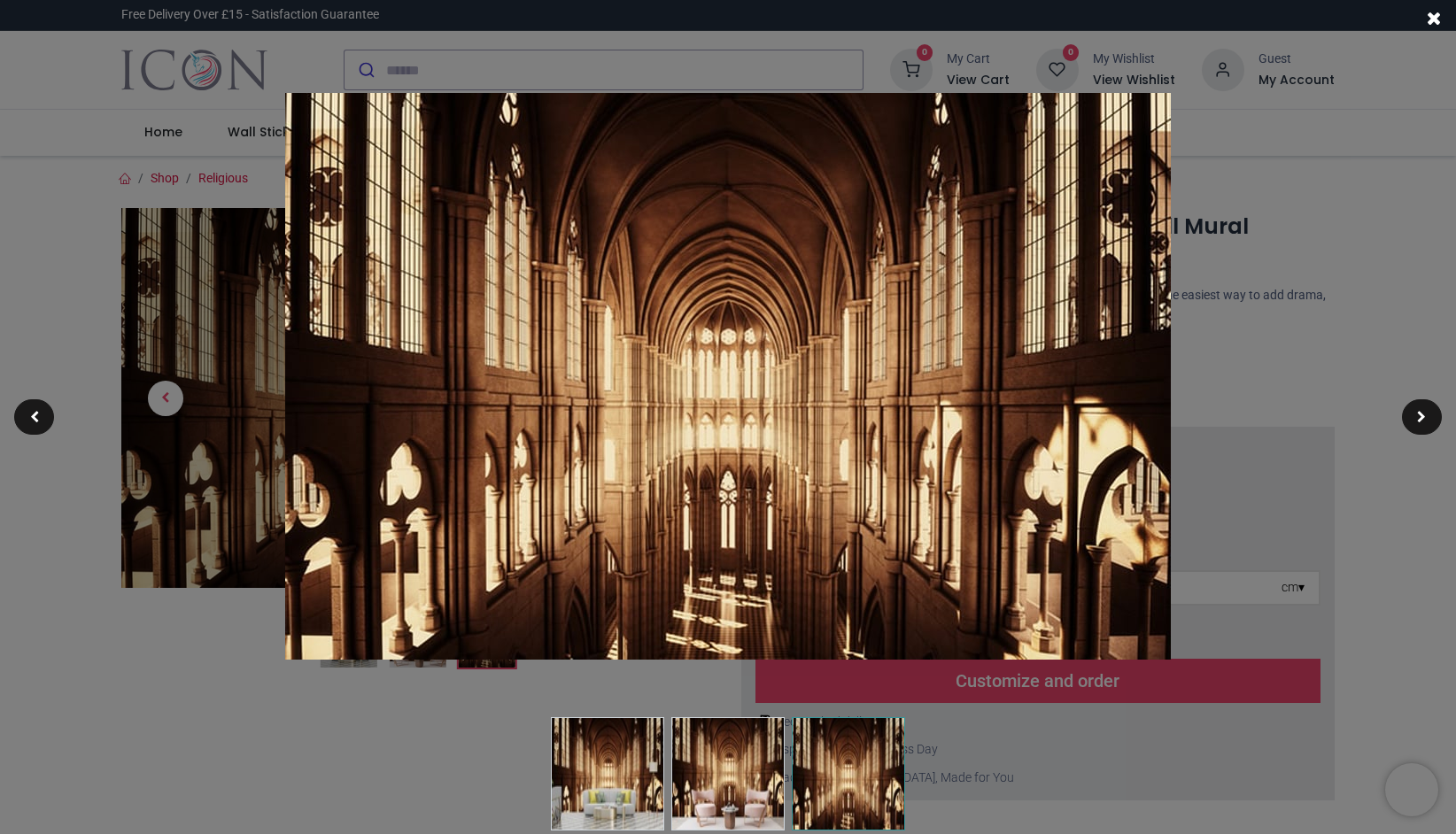
click at [769, 751] on img at bounding box center [728, 774] width 114 height 114
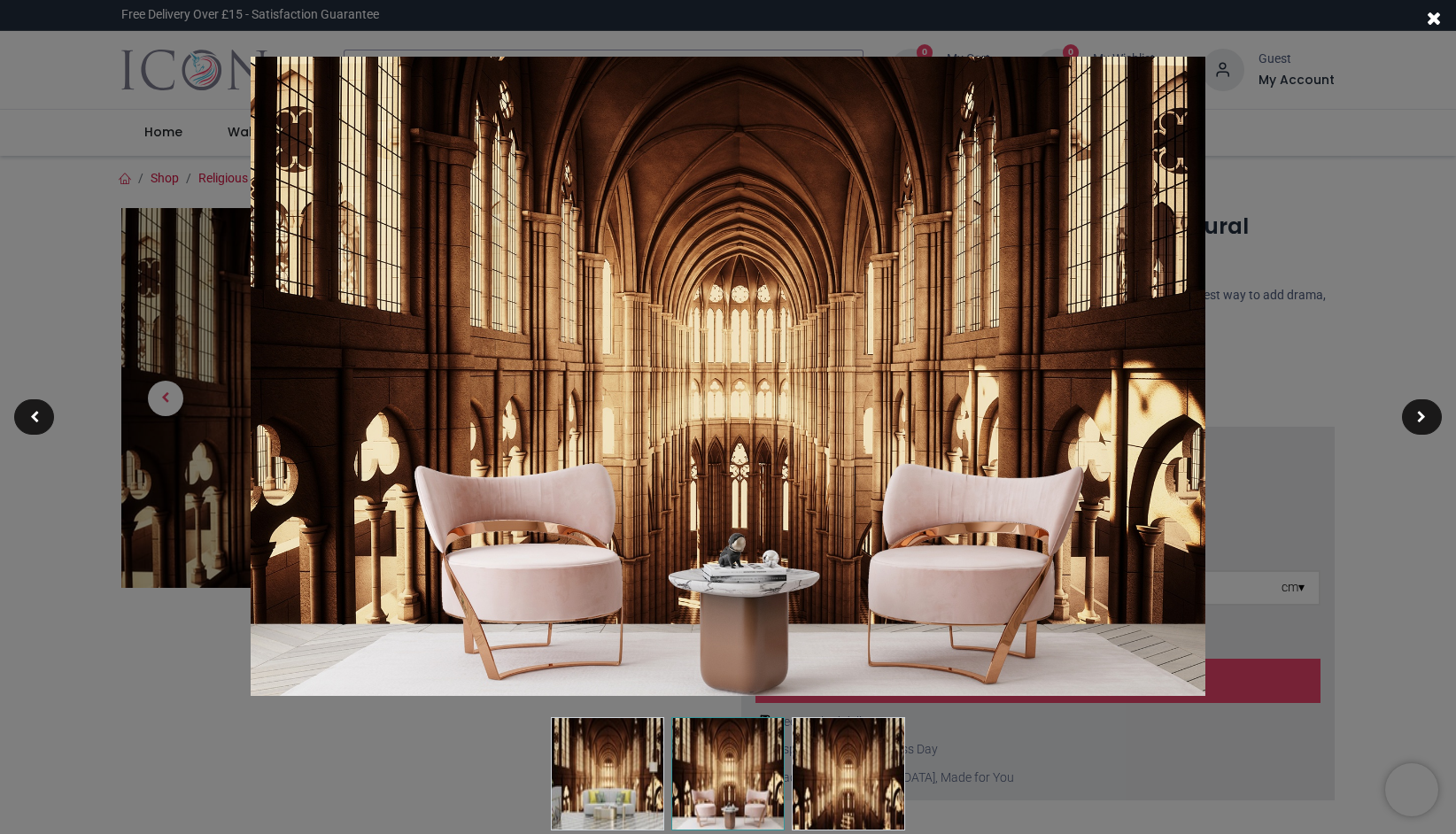
click at [608, 761] on img at bounding box center [607, 774] width 114 height 114
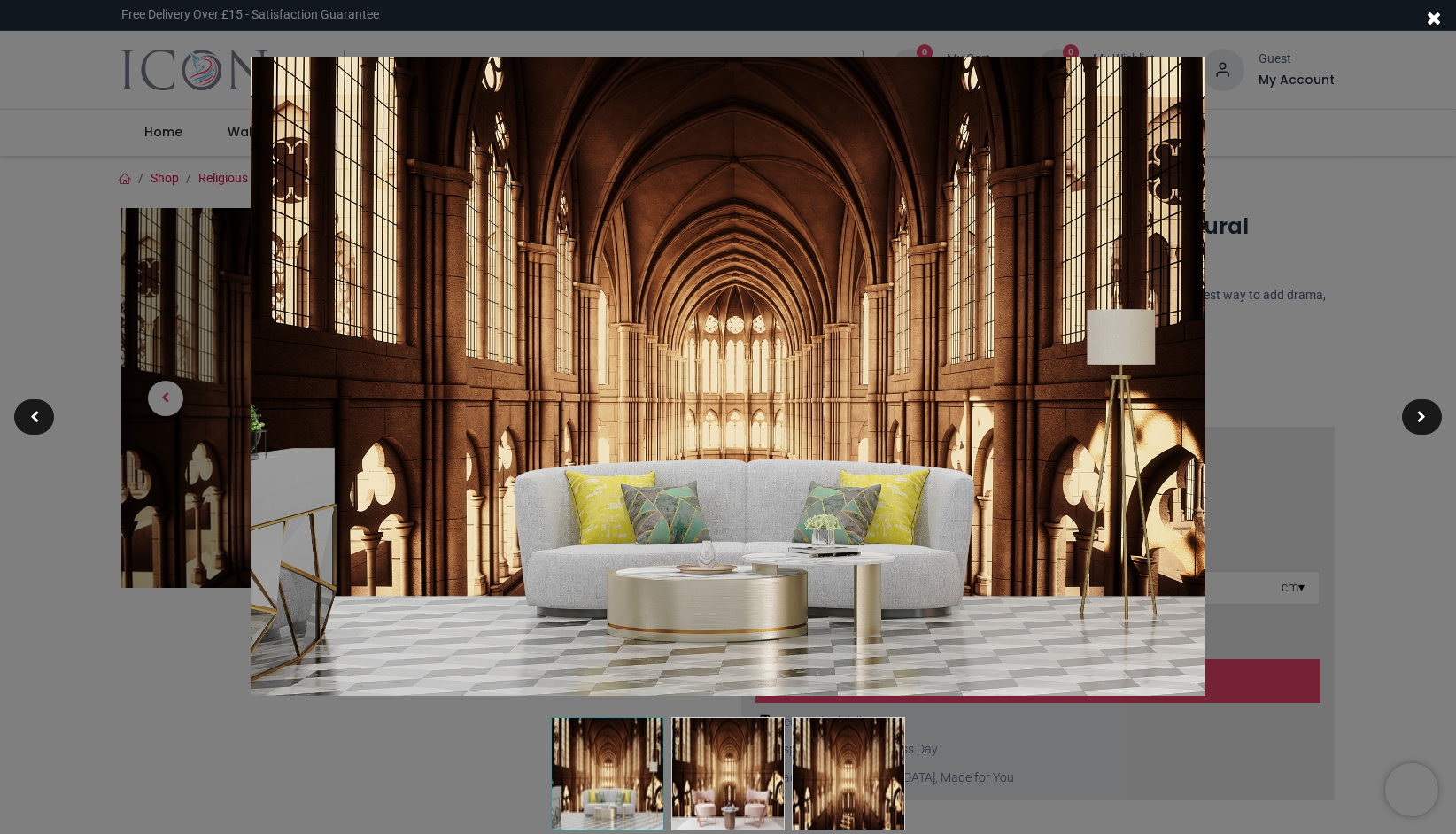
click at [1313, 269] on div at bounding box center [728, 417] width 1456 height 834
